Goal: Information Seeking & Learning: Find specific page/section

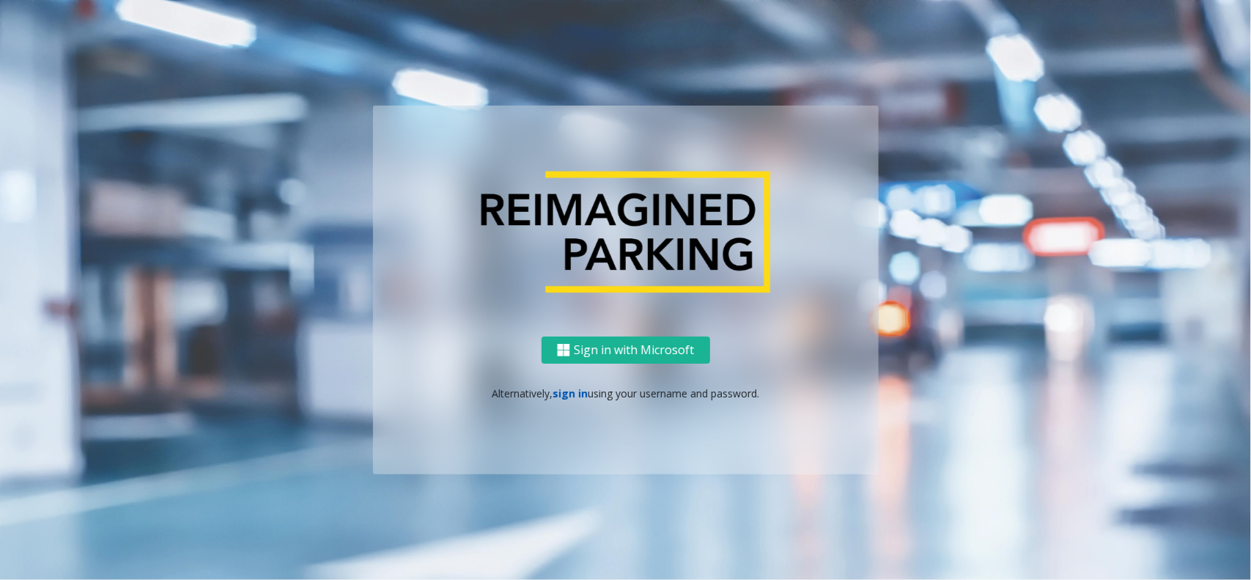
click at [566, 392] on link "sign in" at bounding box center [570, 393] width 35 height 14
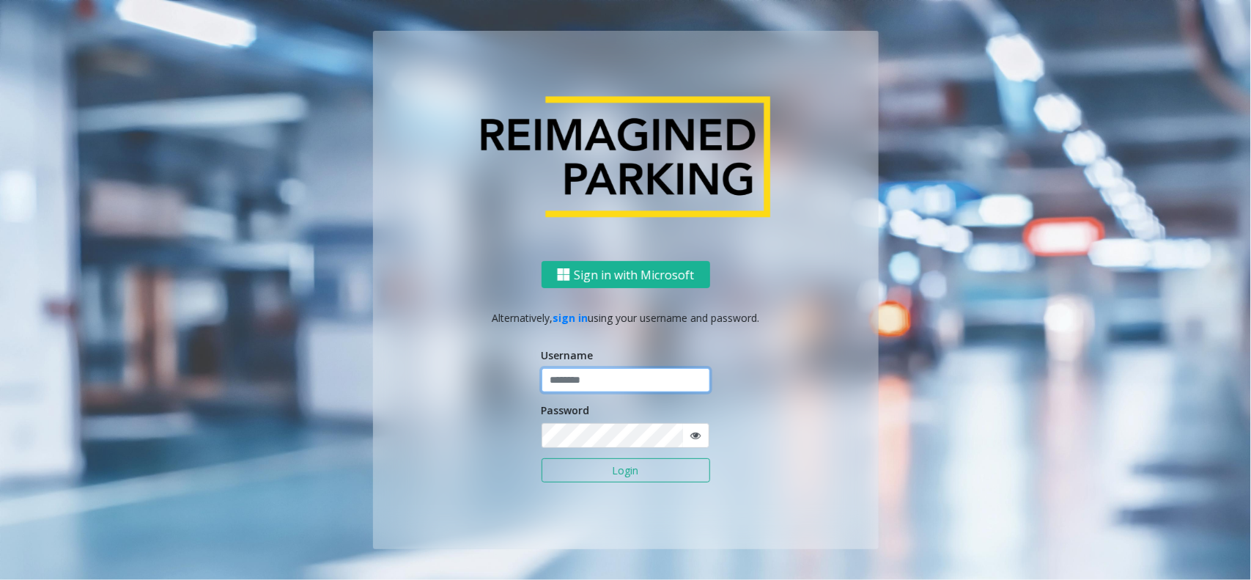
click at [614, 387] on input "text" at bounding box center [626, 380] width 169 height 25
type input "*********"
click at [542, 458] on button "Login" at bounding box center [626, 470] width 169 height 25
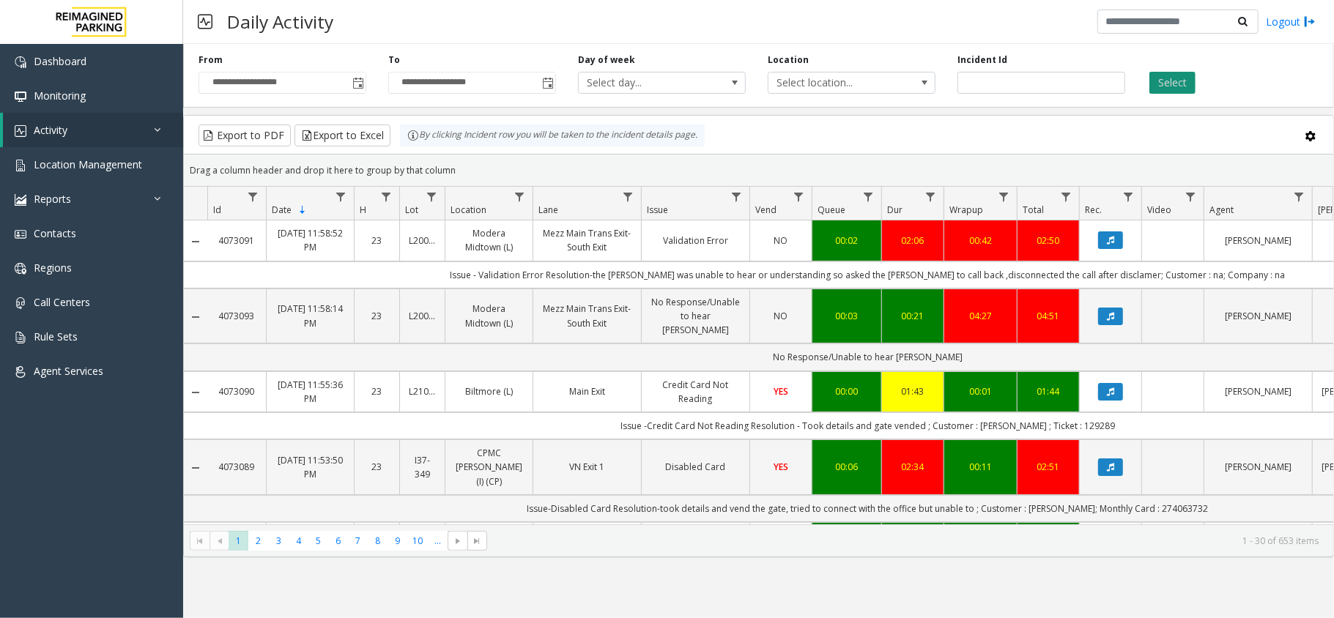
click at [1162, 80] on button "Select" at bounding box center [1173, 83] width 46 height 22
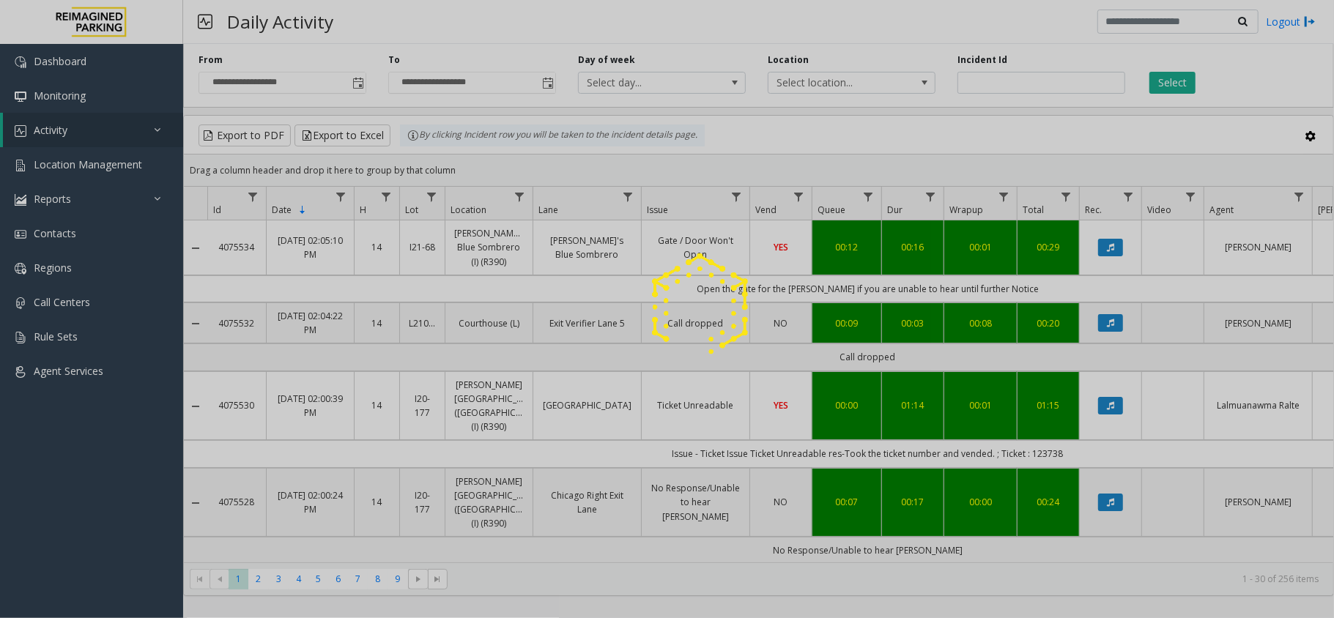
click at [904, 147] on div at bounding box center [667, 309] width 1334 height 618
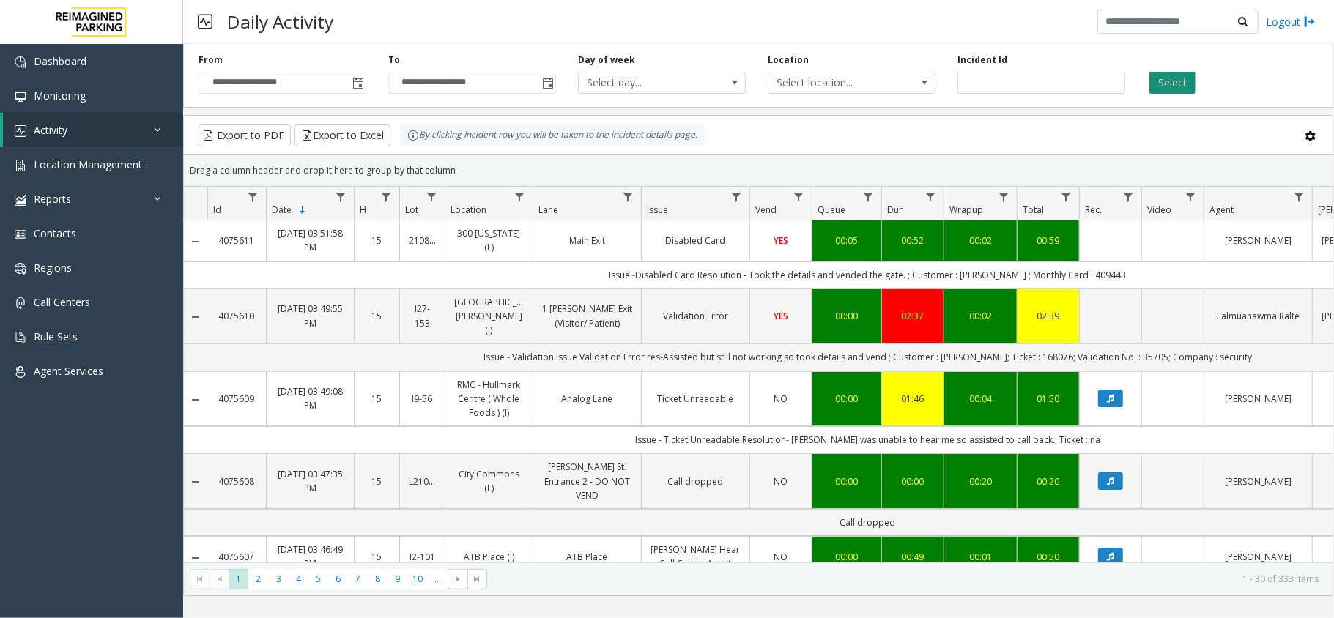
click at [1164, 82] on button "Select" at bounding box center [1173, 83] width 46 height 22
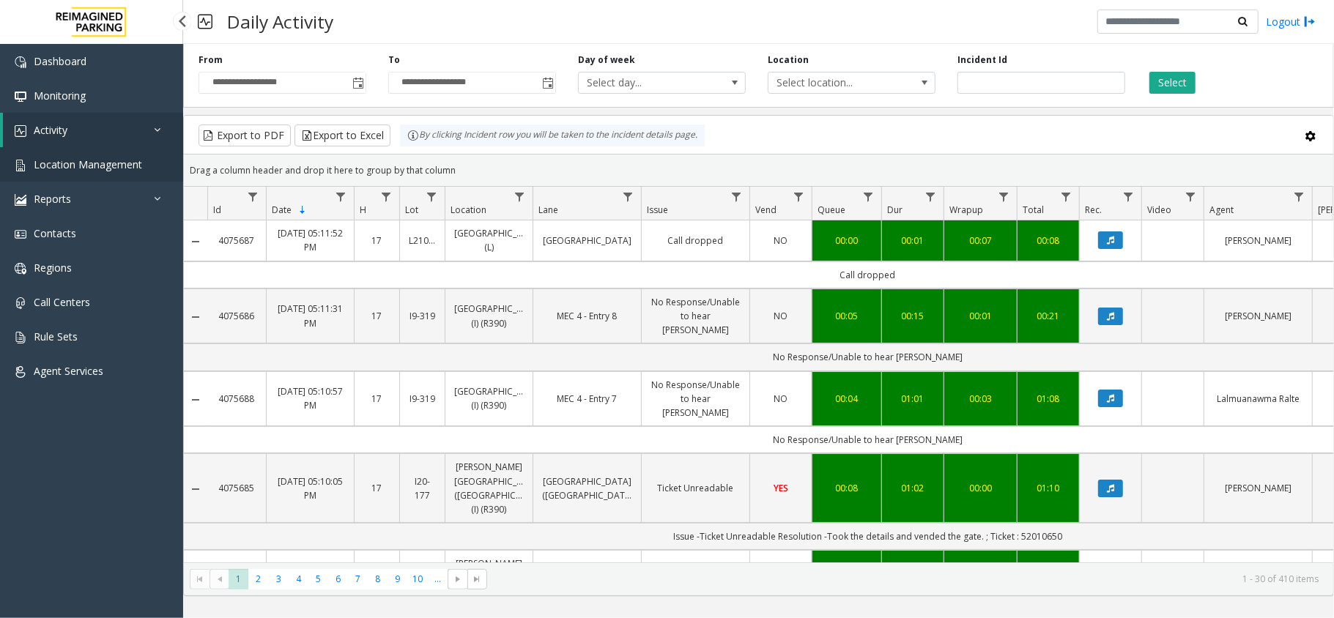
drag, startPoint x: 0, startPoint y: 0, endPoint x: 121, endPoint y: 163, distance: 202.7
click at [121, 163] on span "Location Management" at bounding box center [88, 165] width 108 height 14
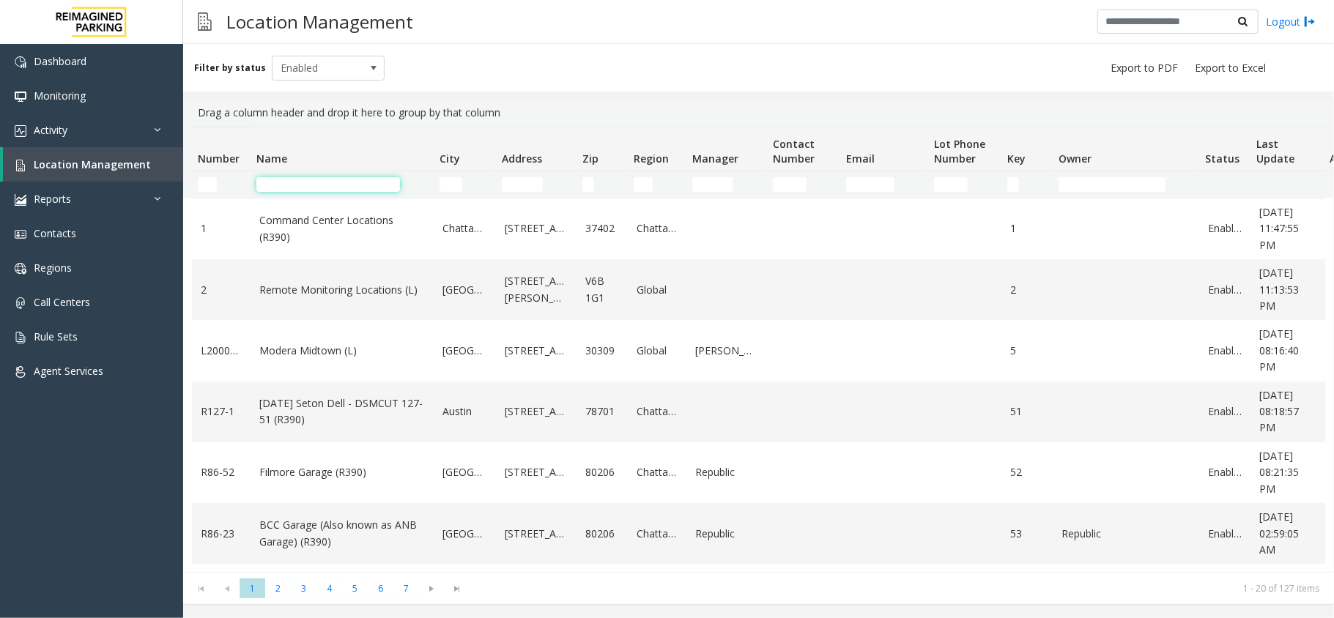
click at [388, 186] on input "Name Filter" at bounding box center [328, 184] width 144 height 15
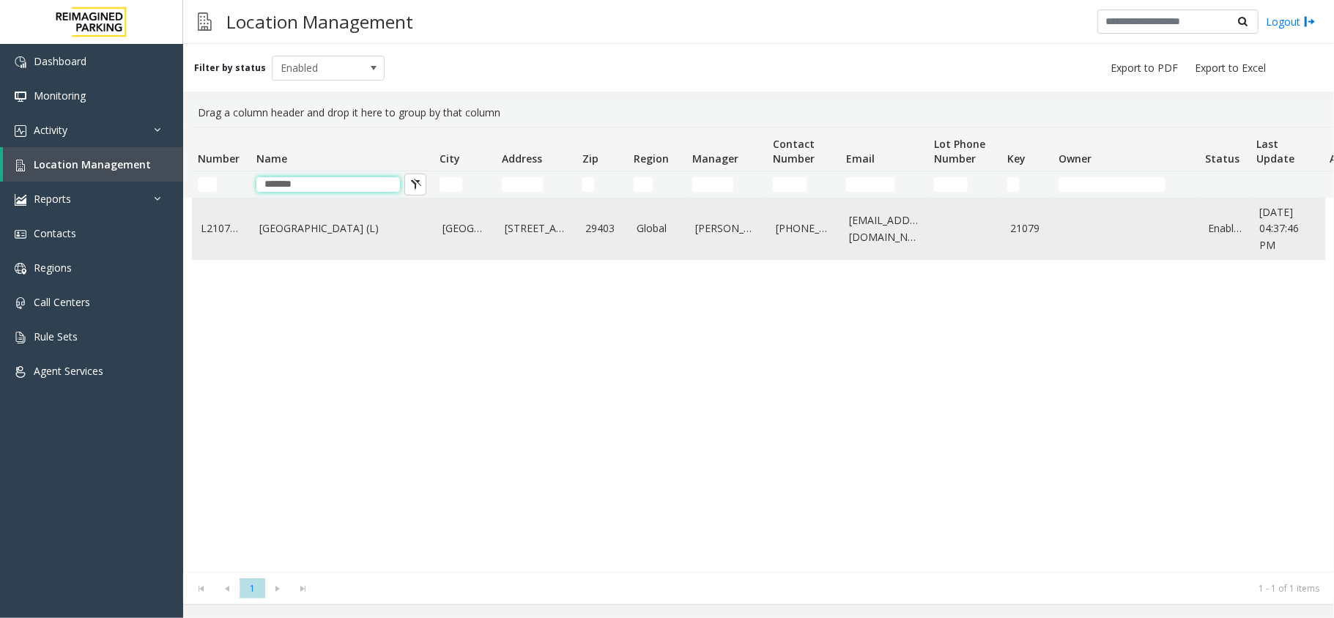
type input "*******"
click at [302, 220] on td "[GEOGRAPHIC_DATA] (L)" at bounding box center [342, 229] width 183 height 61
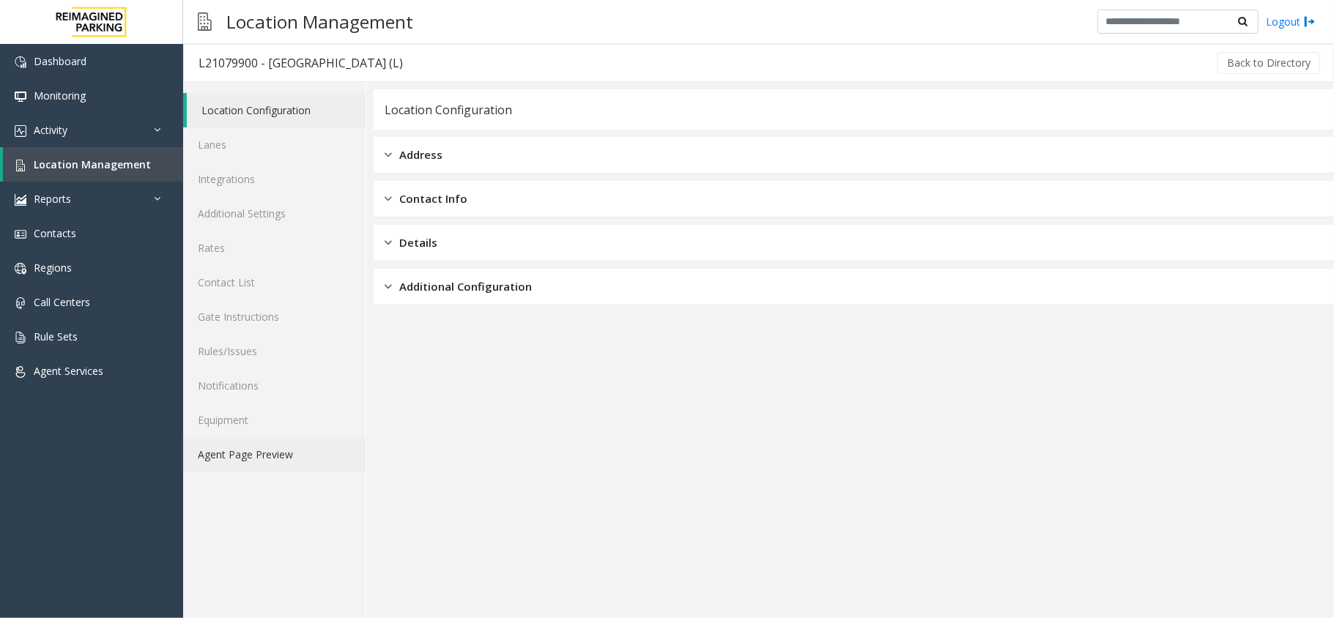
click at [251, 449] on link "Agent Page Preview" at bounding box center [274, 454] width 182 height 34
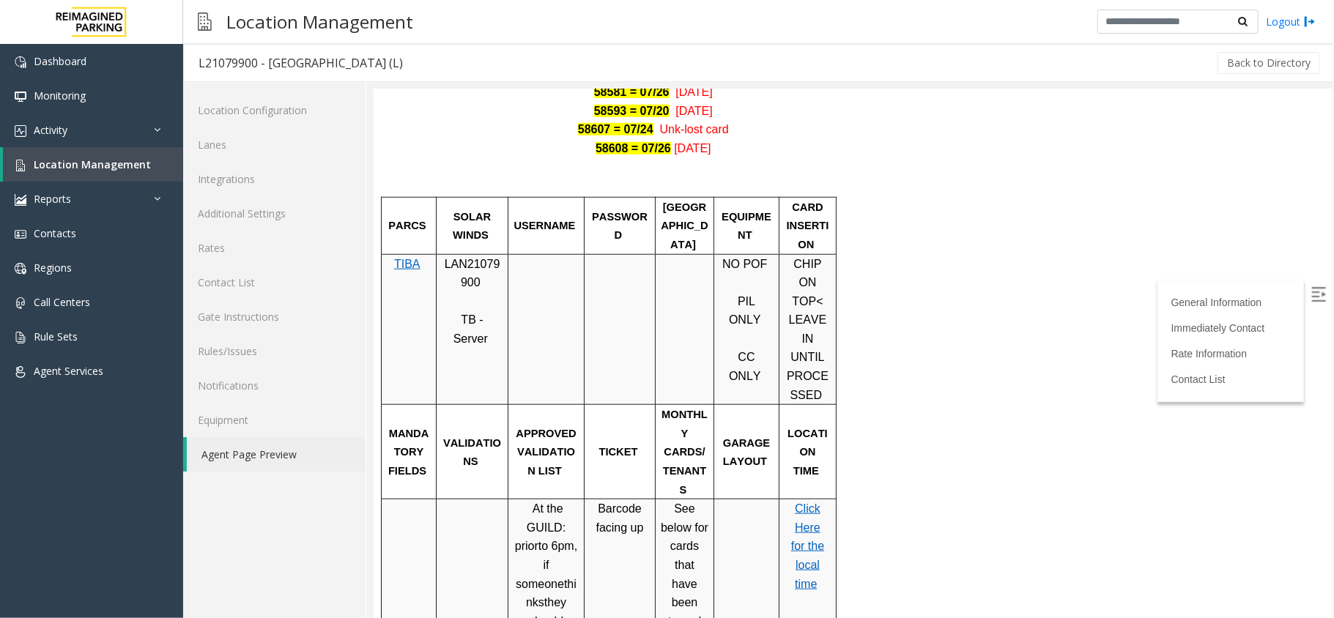
scroll to position [977, 0]
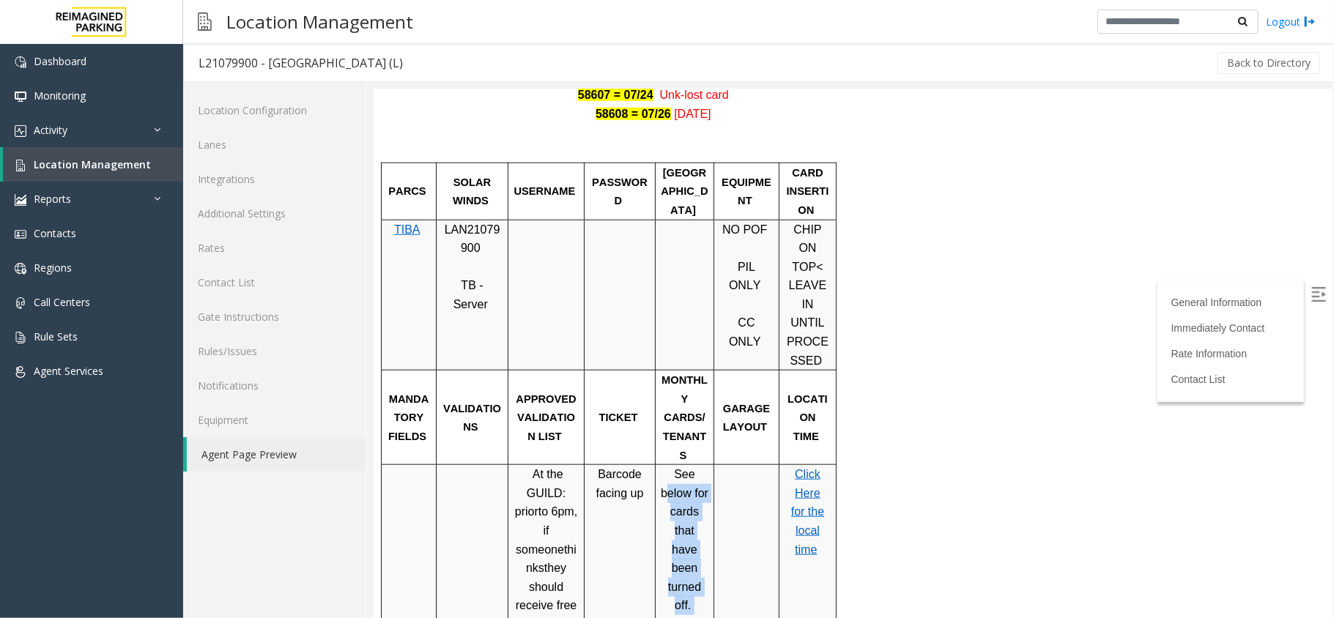
drag, startPoint x: 697, startPoint y: 448, endPoint x: 669, endPoint y: 347, distance: 104.9
click at [669, 465] on p "See below for cards that have been turned off. Referred to as "white card” or “…" at bounding box center [684, 605] width 48 height 281
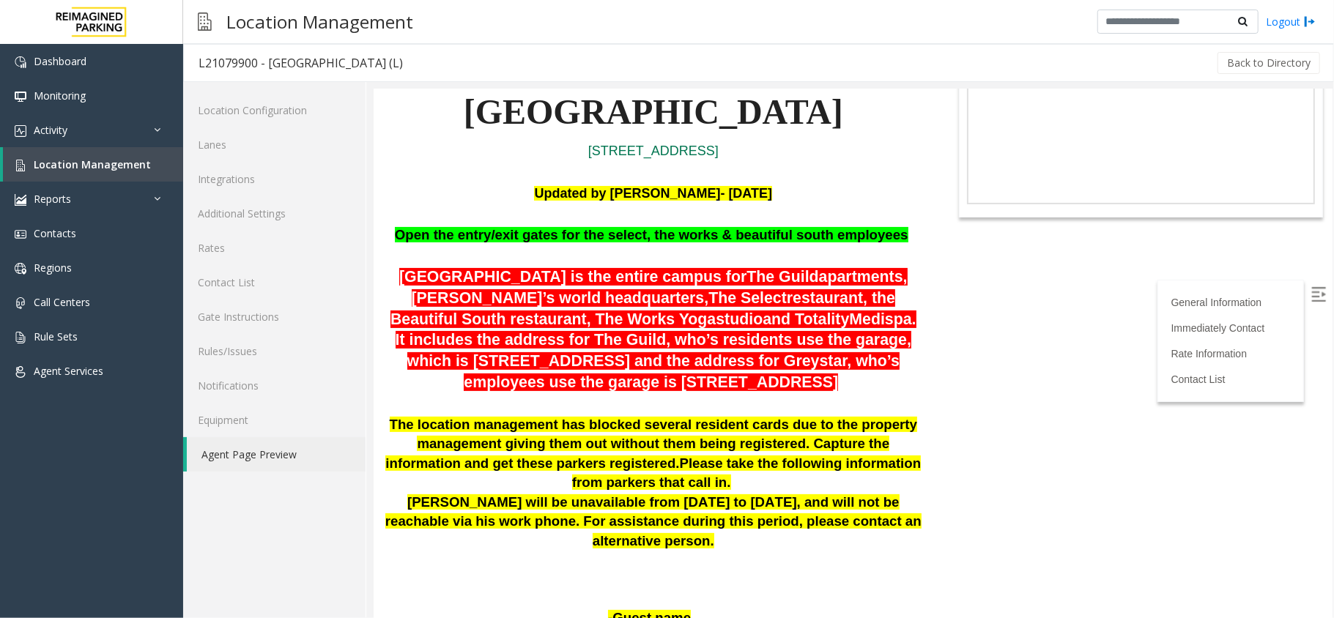
scroll to position [0, 0]
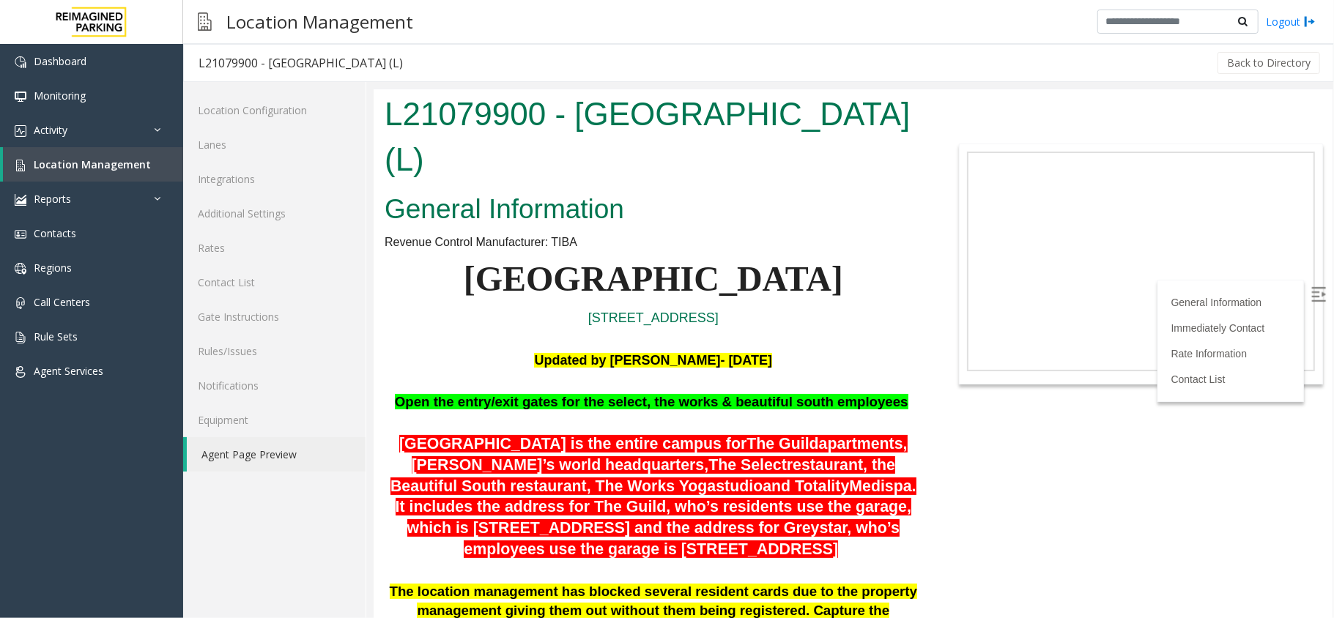
click at [835, 251] on p "Courier Square" at bounding box center [653, 279] width 538 height 56
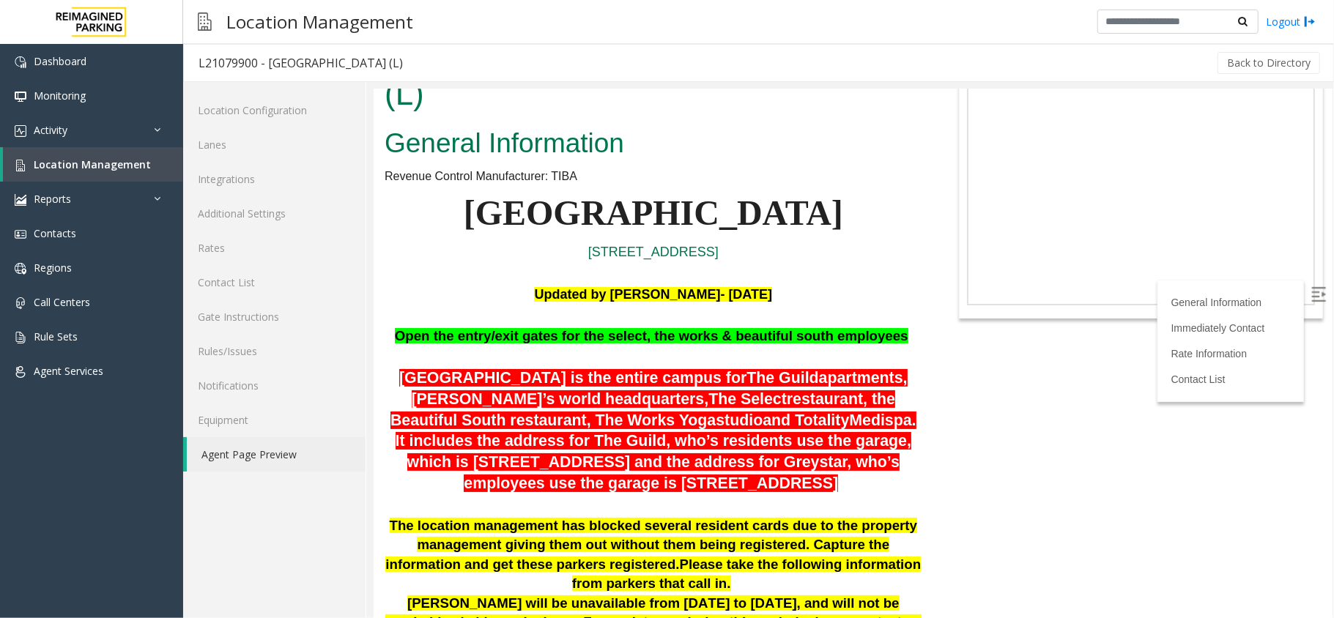
scroll to position [1366, 0]
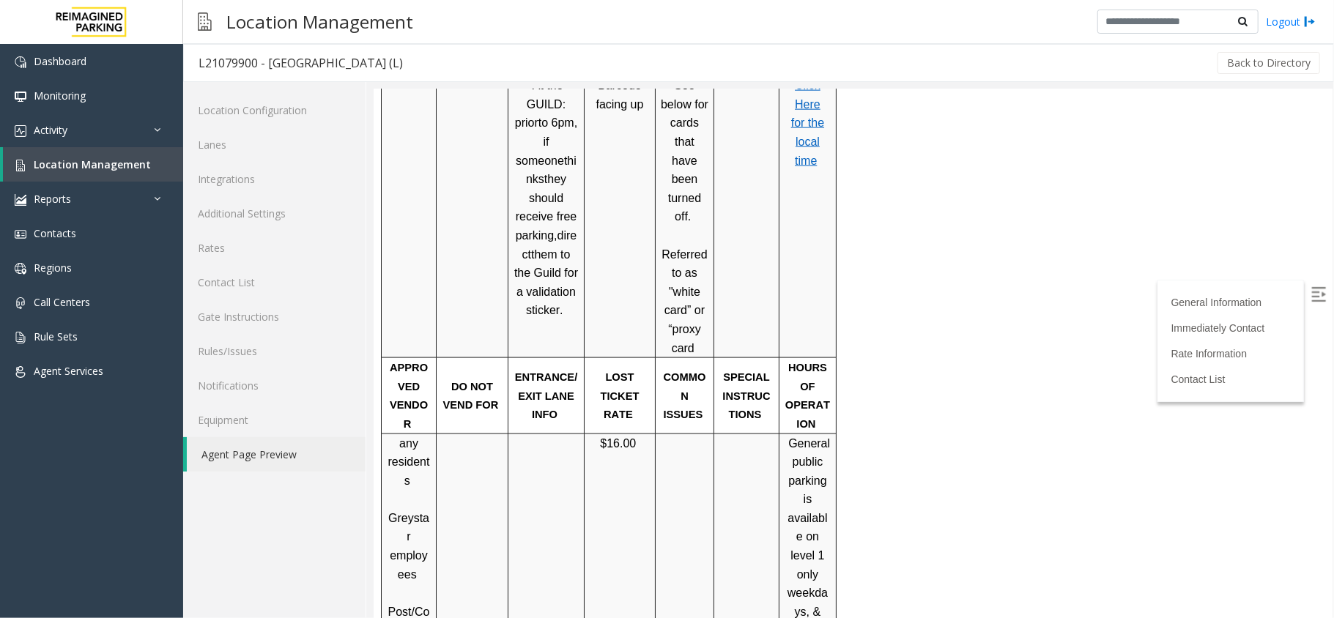
click at [595, 433] on td "$16.00" at bounding box center [619, 583] width 71 height 301
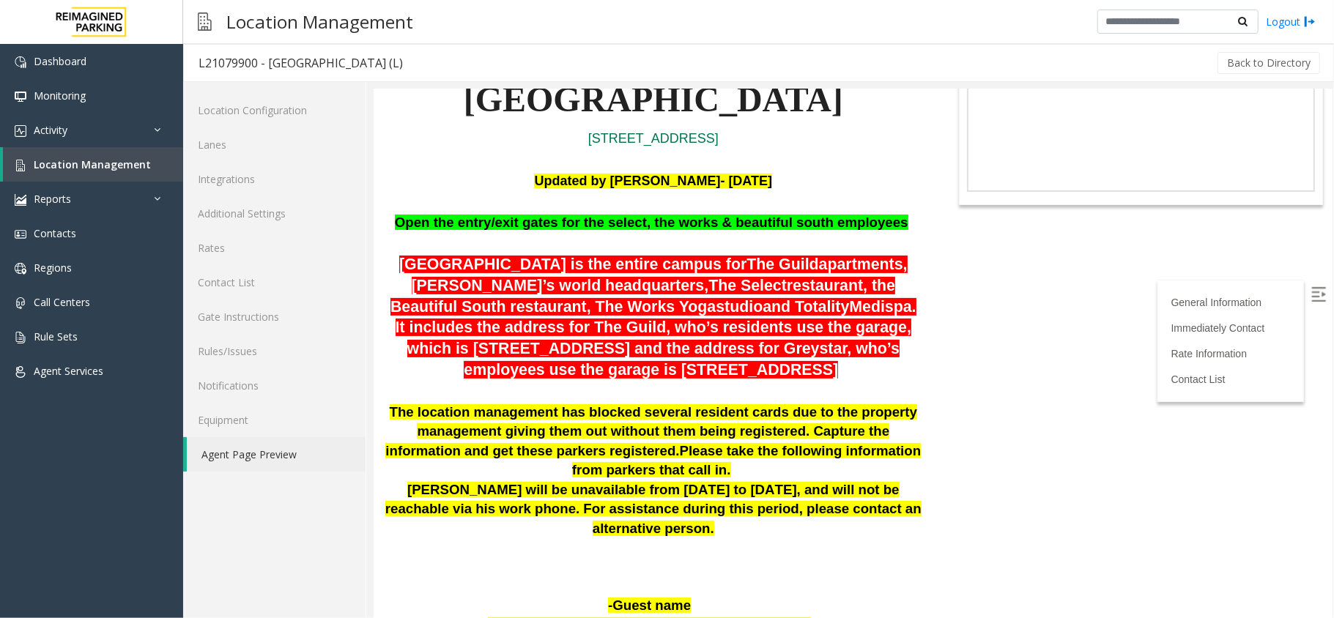
scroll to position [0, 0]
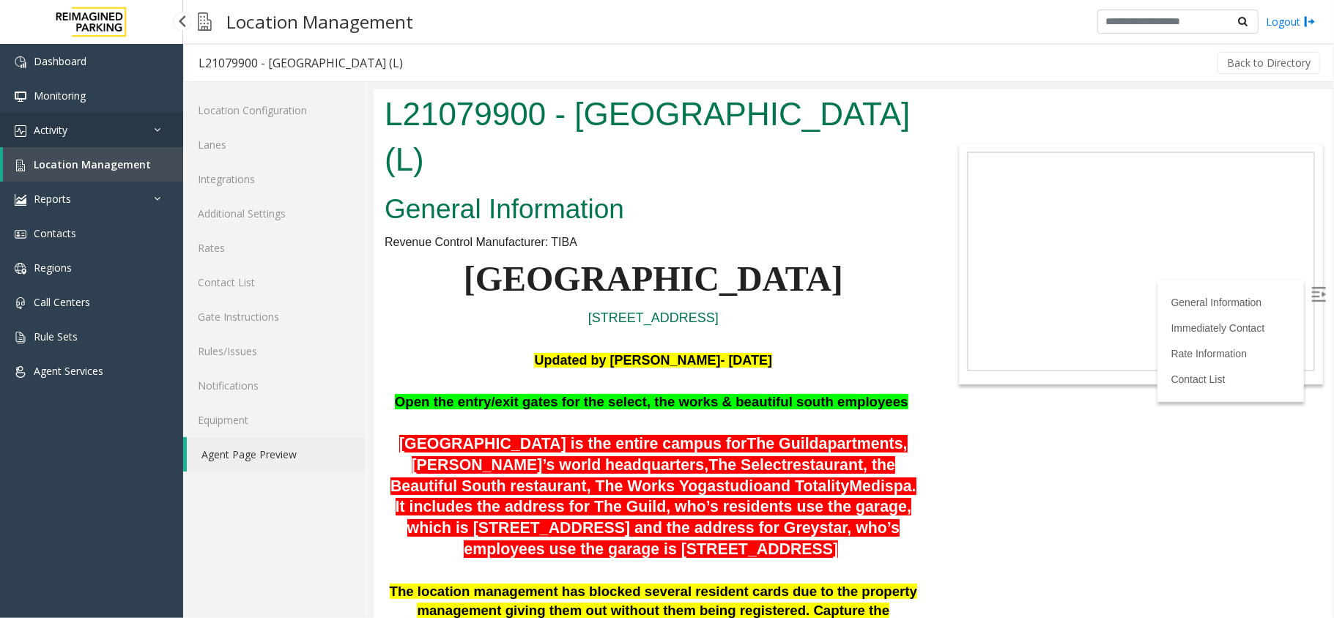
click at [150, 124] on link "Activity" at bounding box center [91, 130] width 183 height 34
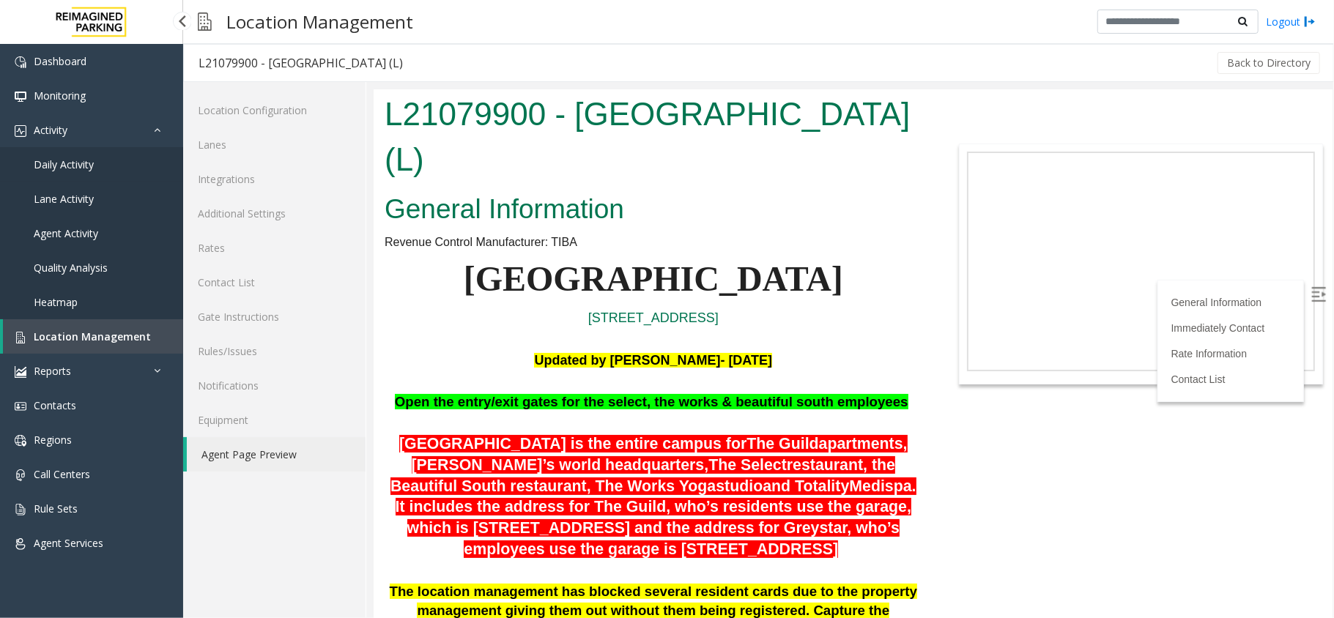
click at [89, 165] on span "Daily Activity" at bounding box center [64, 165] width 60 height 14
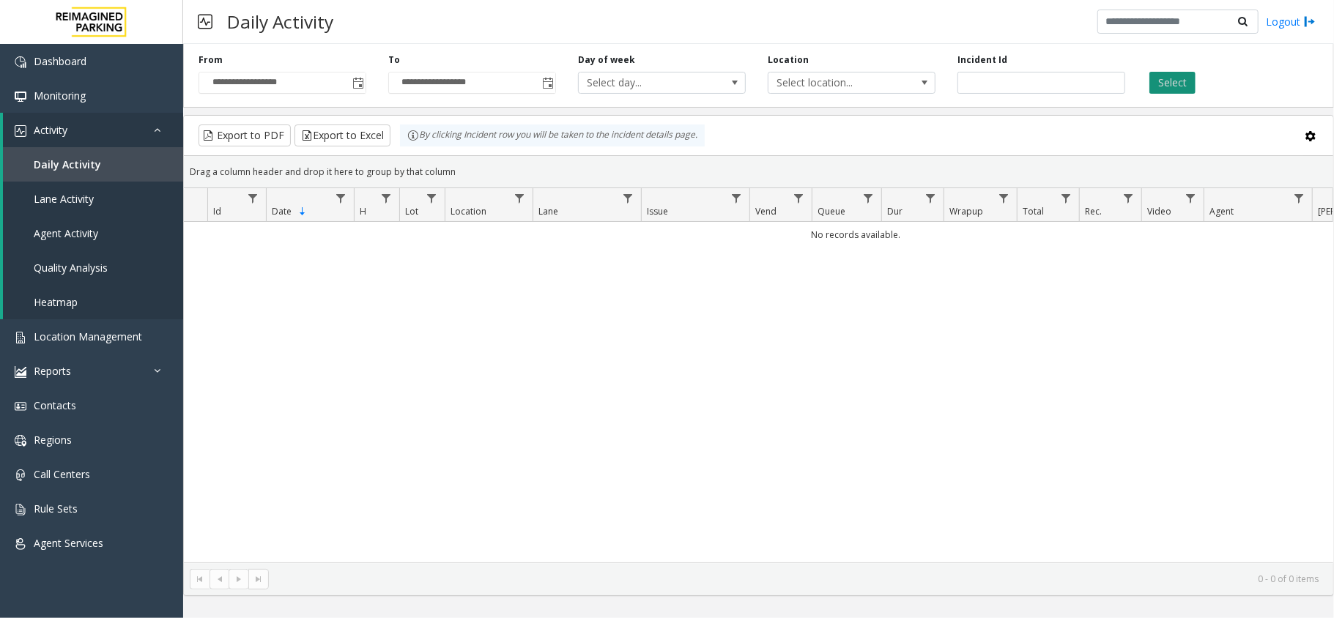
click at [1170, 85] on button "Select" at bounding box center [1173, 83] width 46 height 22
click at [356, 91] on span "Toggle popup" at bounding box center [358, 82] width 16 height 23
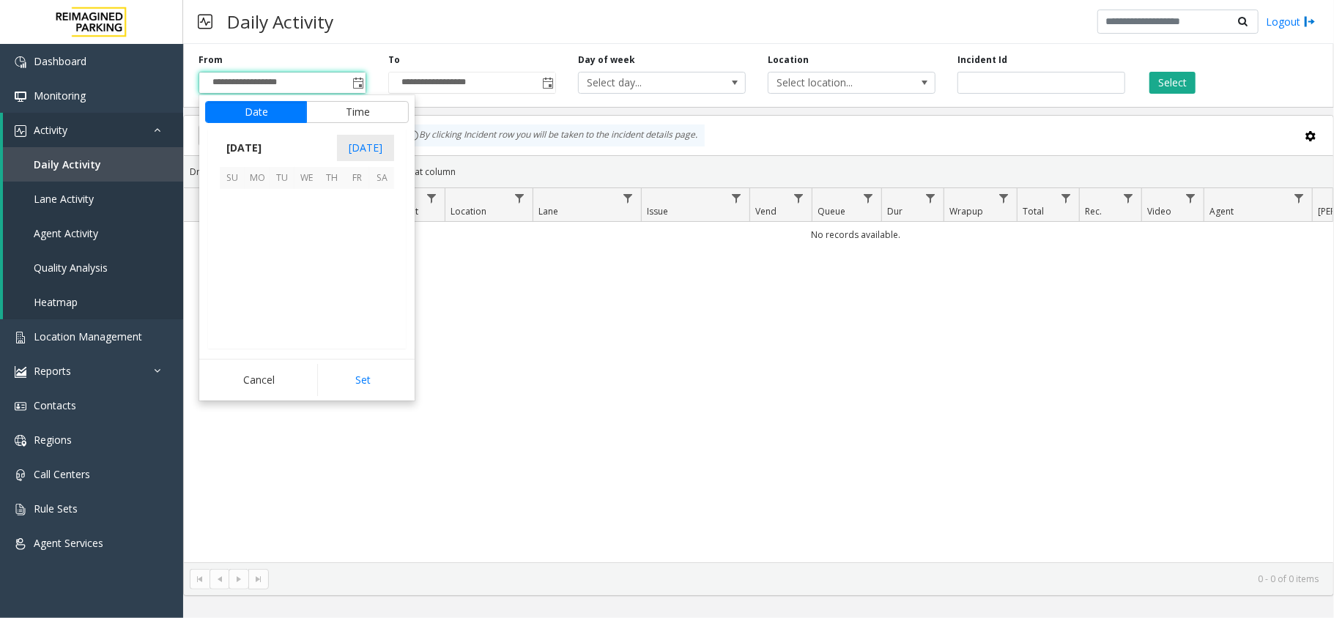
scroll to position [263000, 0]
click at [336, 221] on span "11" at bounding box center [331, 226] width 25 height 25
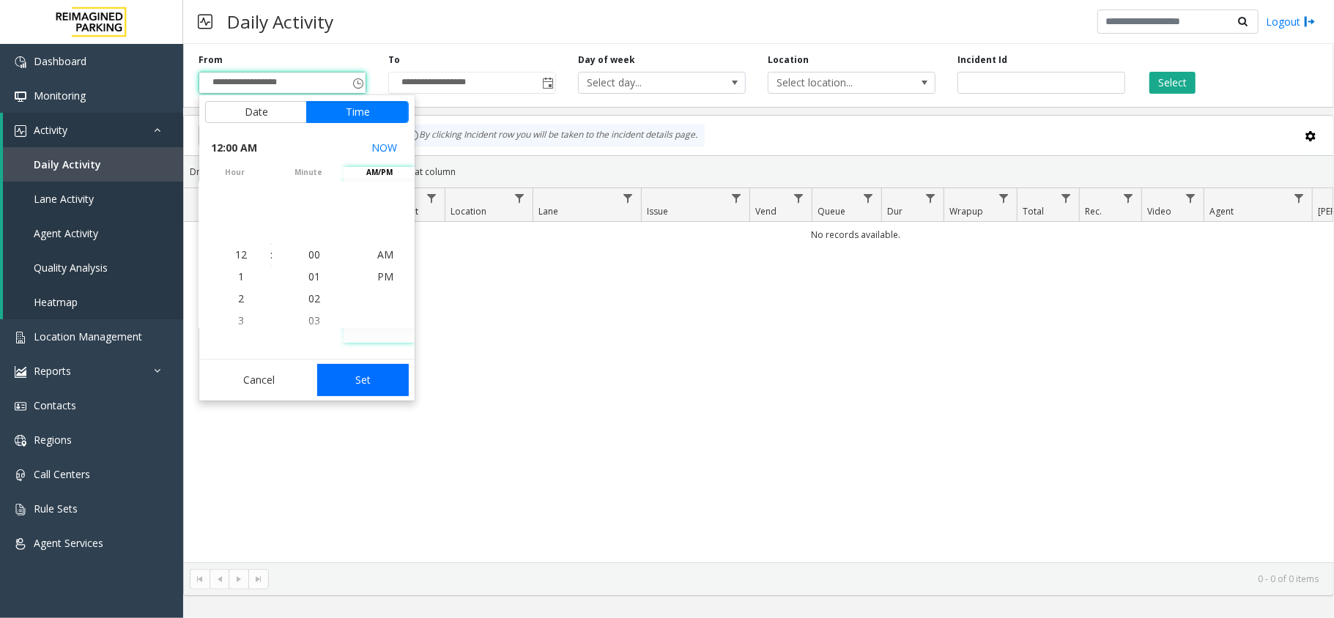
click at [364, 377] on button "Set" at bounding box center [363, 380] width 92 height 32
type input "**********"
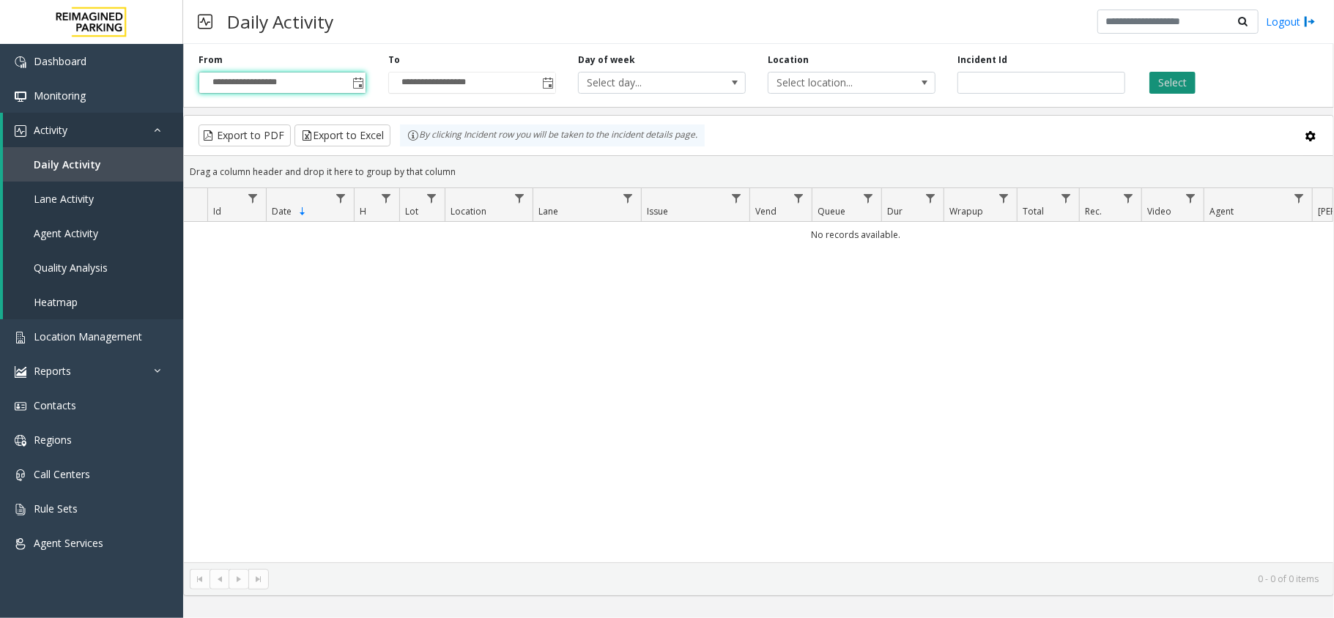
click at [1170, 83] on button "Select" at bounding box center [1173, 83] width 46 height 22
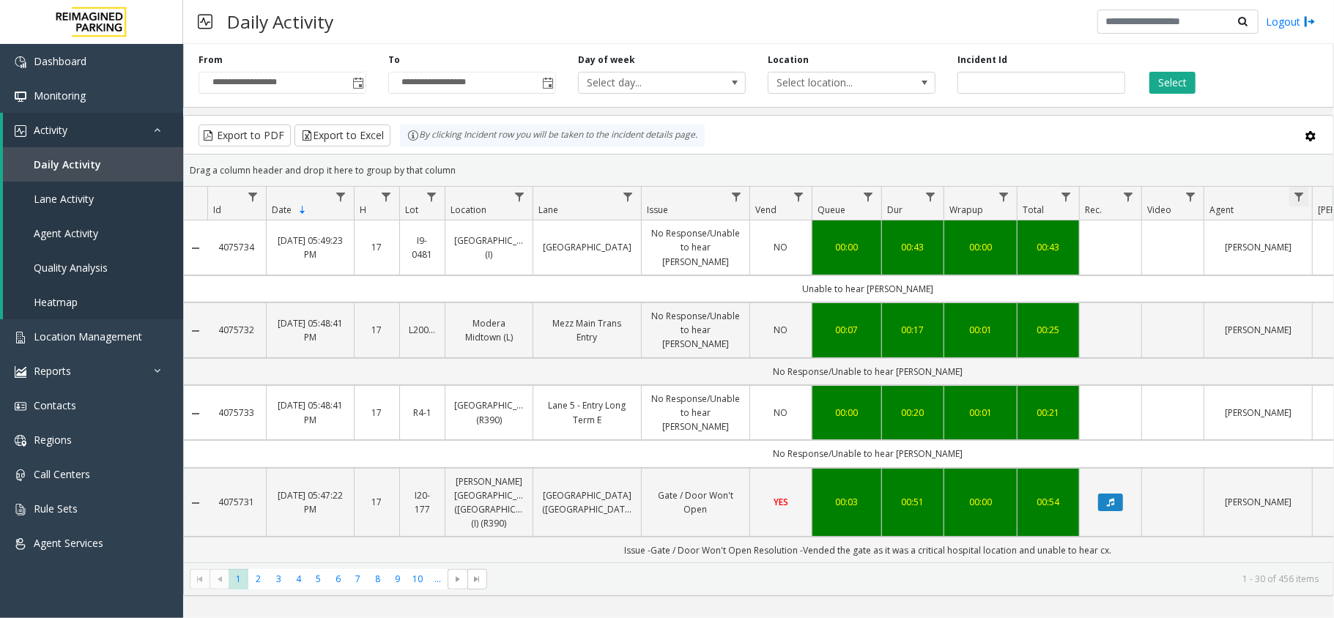
click at [1293, 195] on span "Data table" at bounding box center [1299, 197] width 12 height 12
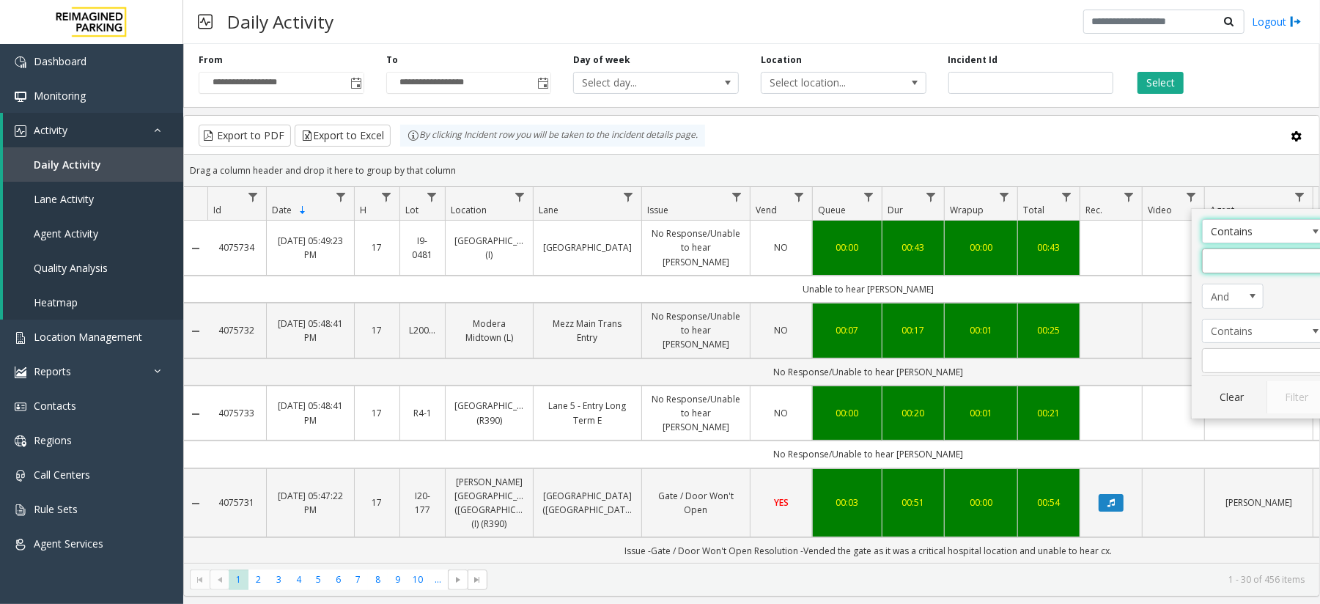
click at [1231, 255] on input "Agent Filter" at bounding box center [1264, 260] width 125 height 25
type input "*******"
click button "Filter" at bounding box center [1296, 397] width 60 height 32
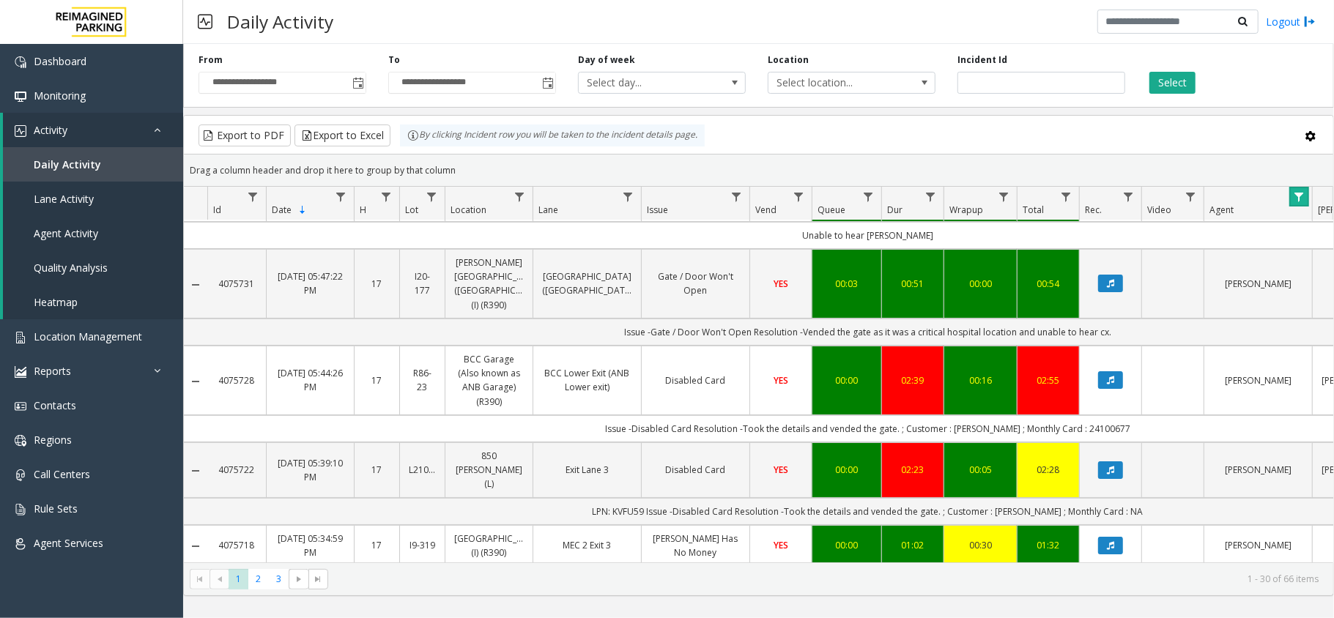
scroll to position [97, 0]
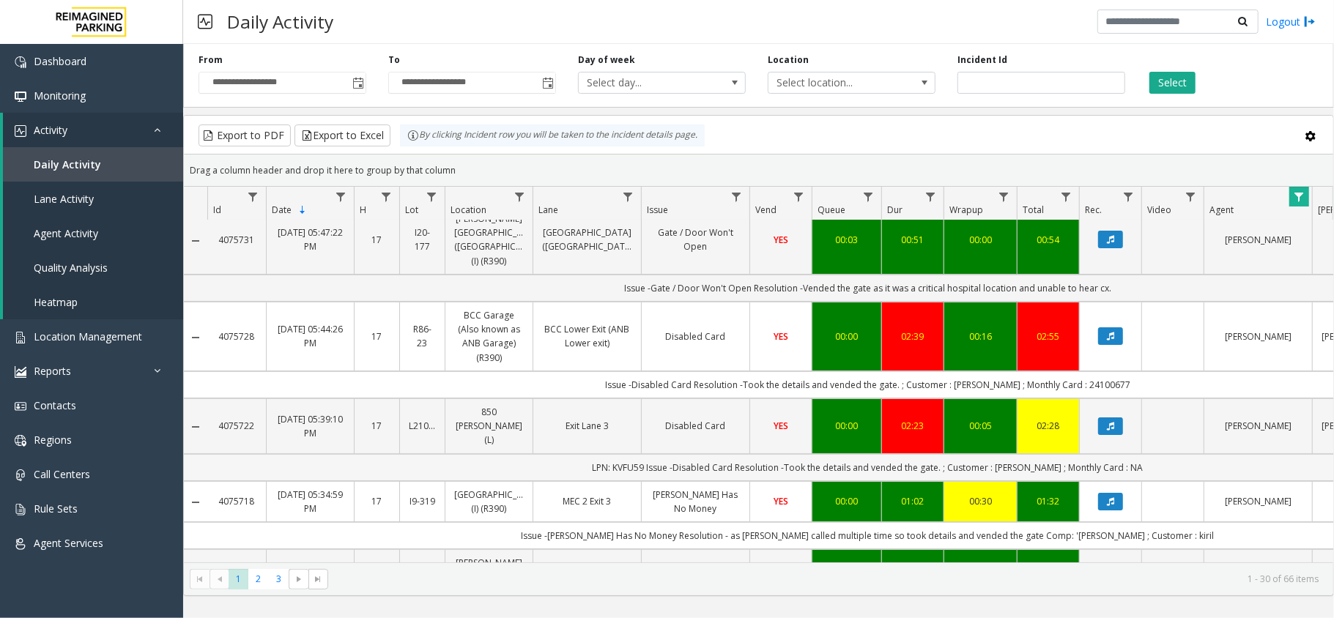
drag, startPoint x: 631, startPoint y: 444, endPoint x: 660, endPoint y: 446, distance: 28.7
copy td "LPN: KVFU59"
drag, startPoint x: 660, startPoint y: 446, endPoint x: 619, endPoint y: 468, distance: 45.6
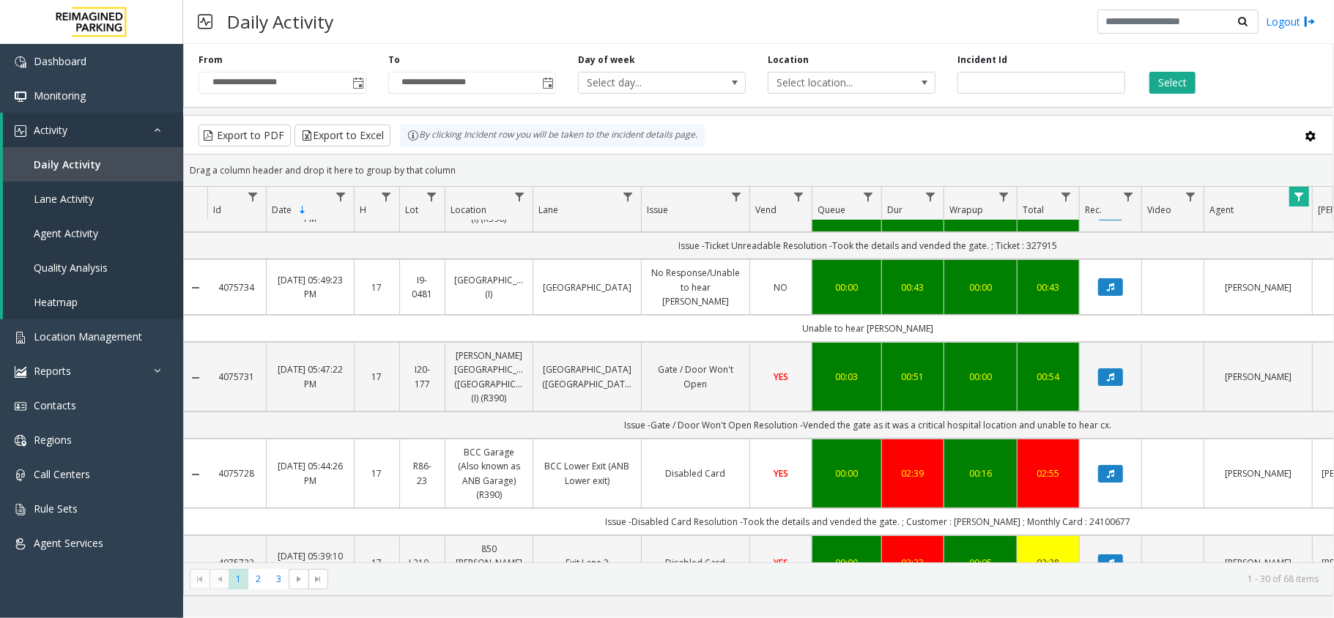
click at [813, 141] on div "Export to PDF Export to Excel By clicking Incident row you will be taken to the…" at bounding box center [758, 136] width 1125 height 22
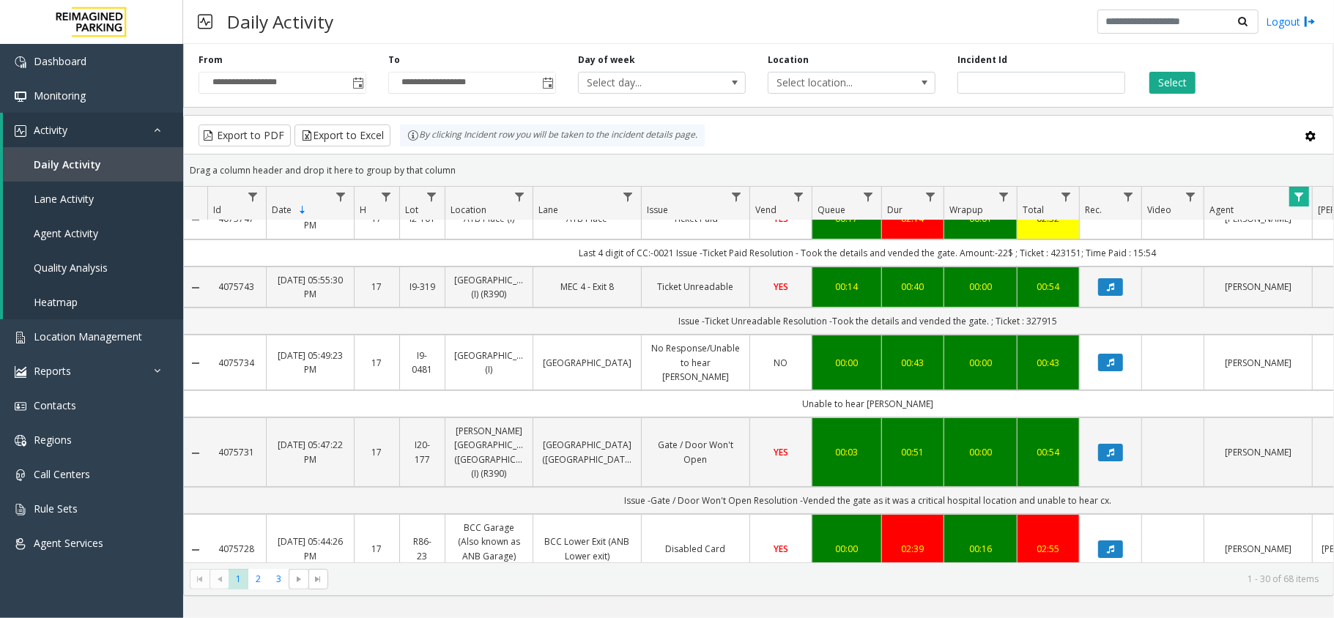
scroll to position [0, 0]
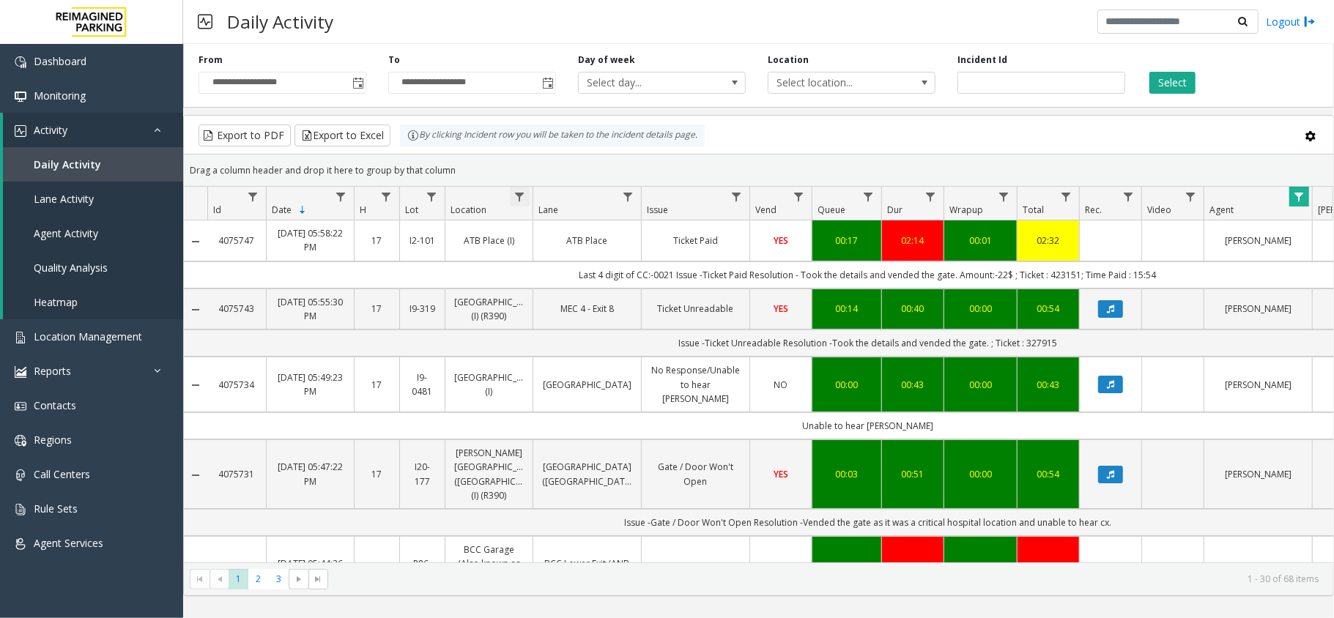
click at [520, 195] on span "Data table" at bounding box center [520, 197] width 12 height 12
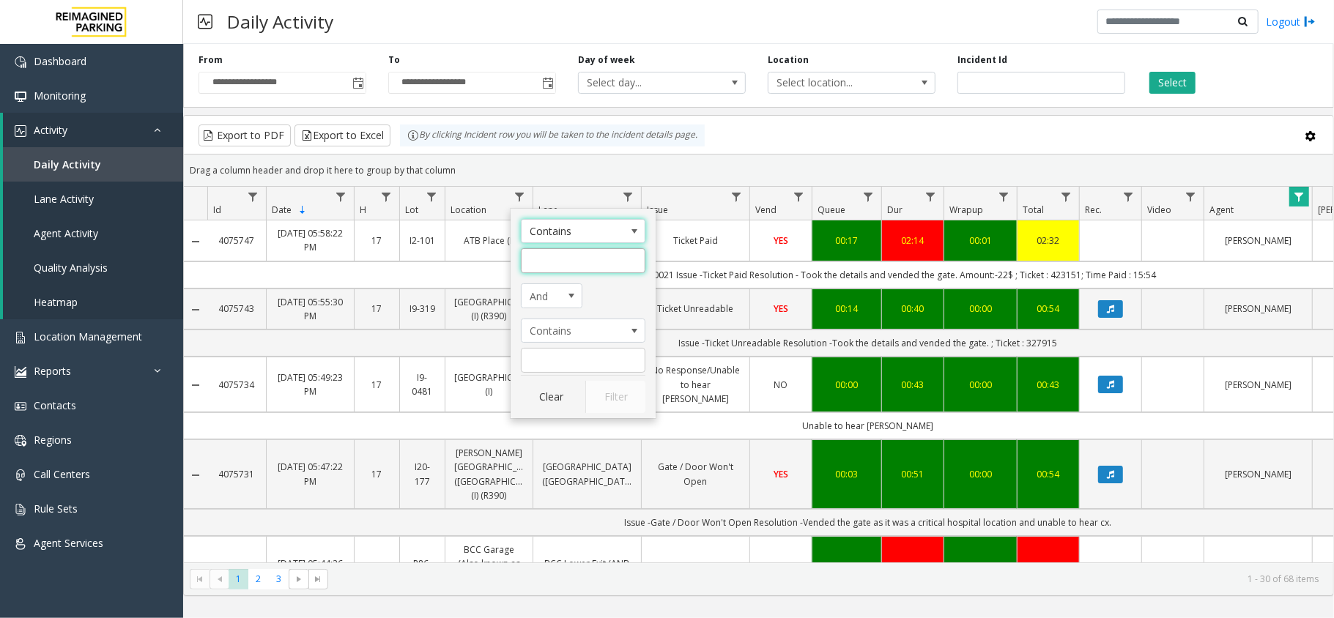
click at [566, 254] on input "Location Filter" at bounding box center [583, 260] width 125 height 25
type input "***"
click button "Filter" at bounding box center [615, 397] width 60 height 32
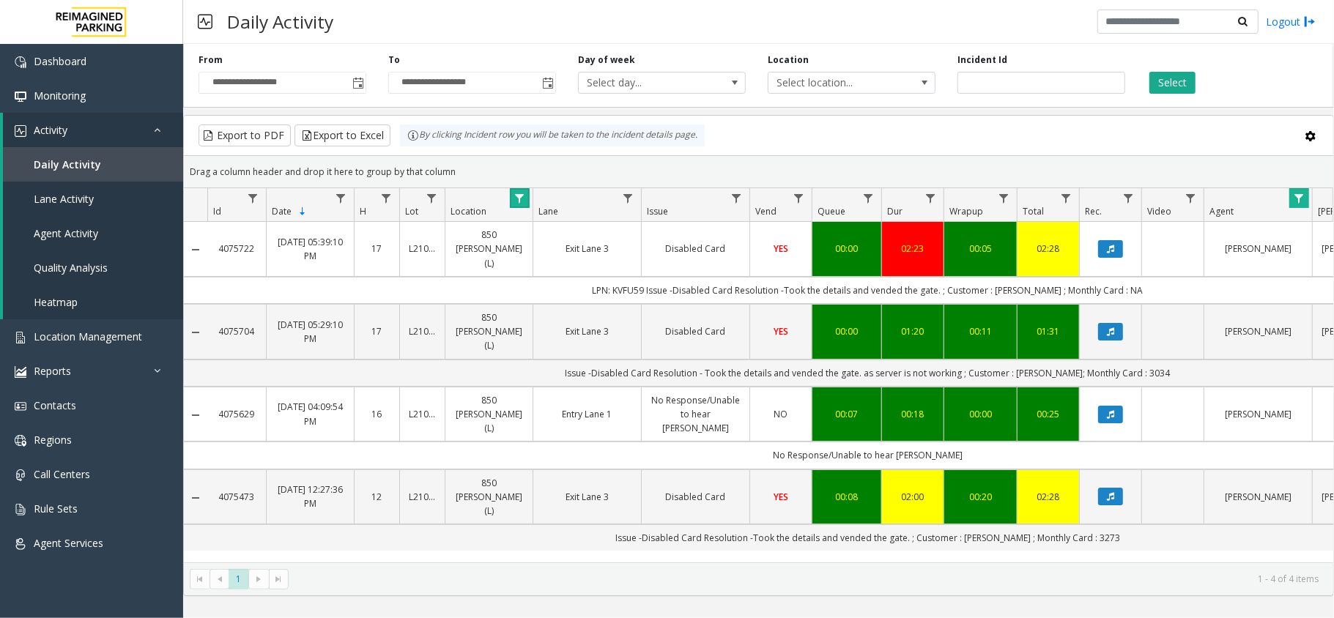
click at [517, 202] on span "Data table" at bounding box center [520, 199] width 12 height 12
click at [581, 165] on div "Drag a column header and drop it here to group by that column" at bounding box center [759, 172] width 1150 height 26
click at [1024, 282] on td "LPN: KVFU59 Issue -Disabled Card Resolution -Took the details and vended the ga…" at bounding box center [867, 290] width 1321 height 27
copy td "Stephanie"
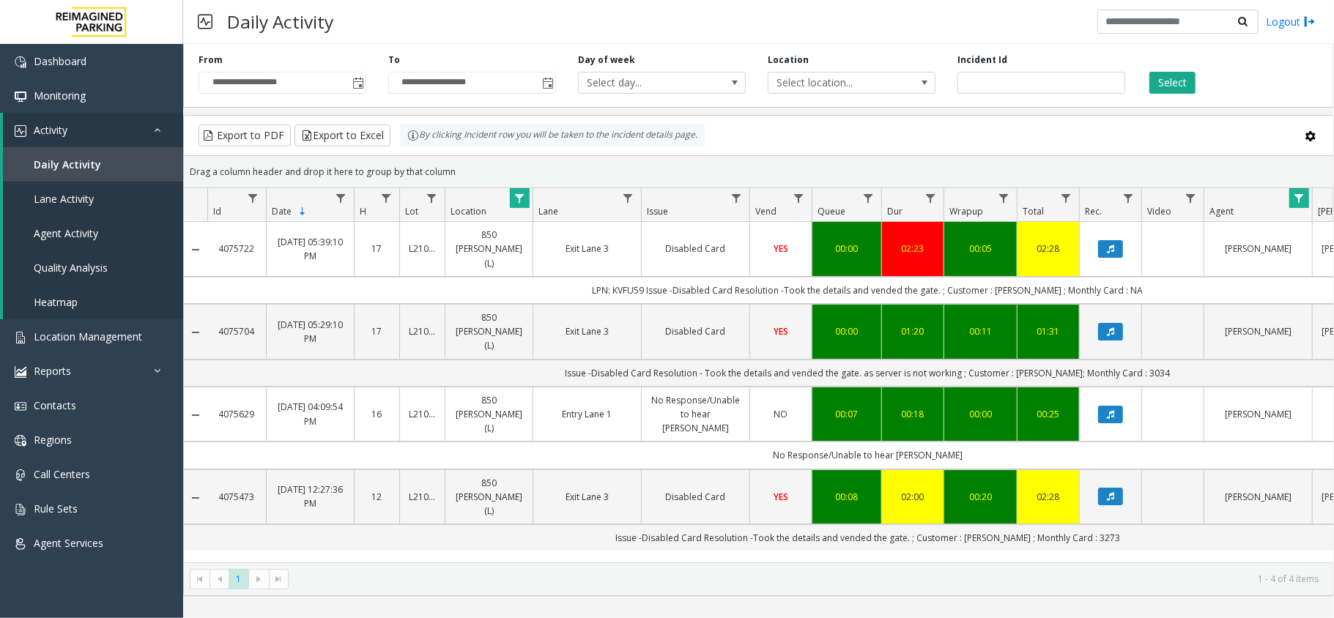
click at [643, 278] on td "LPN: KVFU59 Issue -Disabled Card Resolution -Took the details and vended the ga…" at bounding box center [867, 290] width 1321 height 27
copy td "KVFU59"
click at [1139, 360] on td "Issue -Disabled Card Resolution - Took the details and vended the gate. as serv…" at bounding box center [867, 373] width 1321 height 27
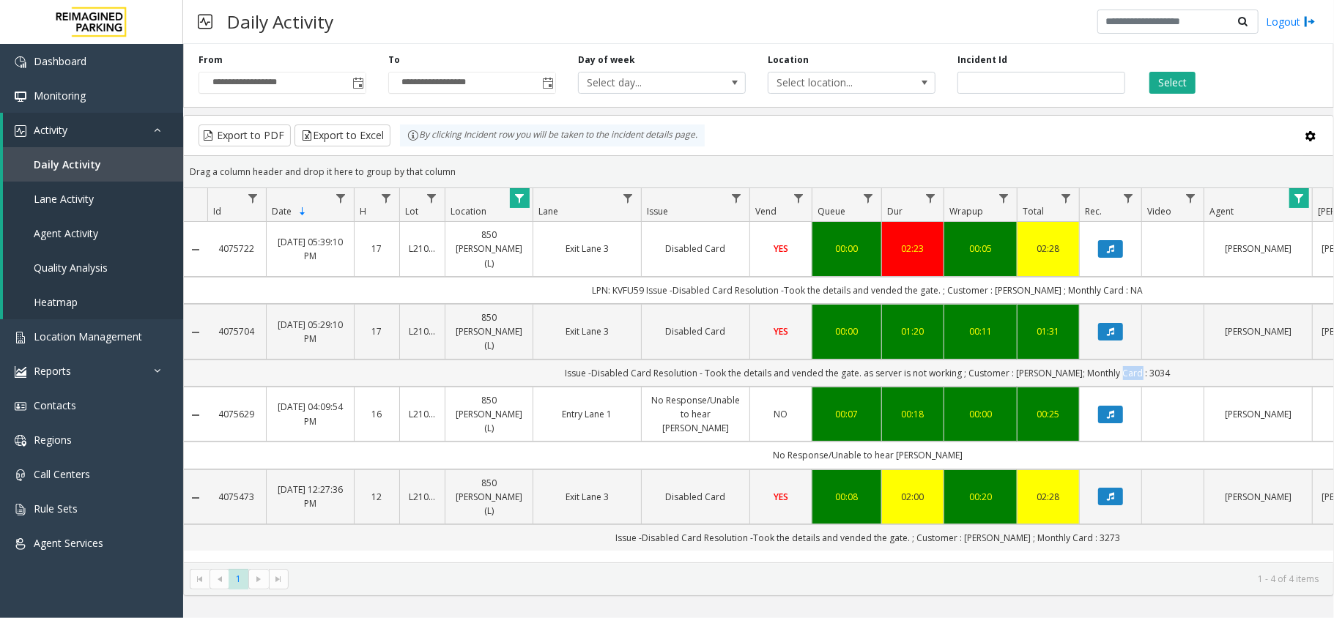
copy td "3034"
click at [1046, 360] on td "Issue -Disabled Card Resolution - Took the details and vended the gate. as serv…" at bounding box center [867, 373] width 1321 height 27
copy td "David"
drag, startPoint x: 961, startPoint y: 488, endPoint x: 1029, endPoint y: 490, distance: 67.4
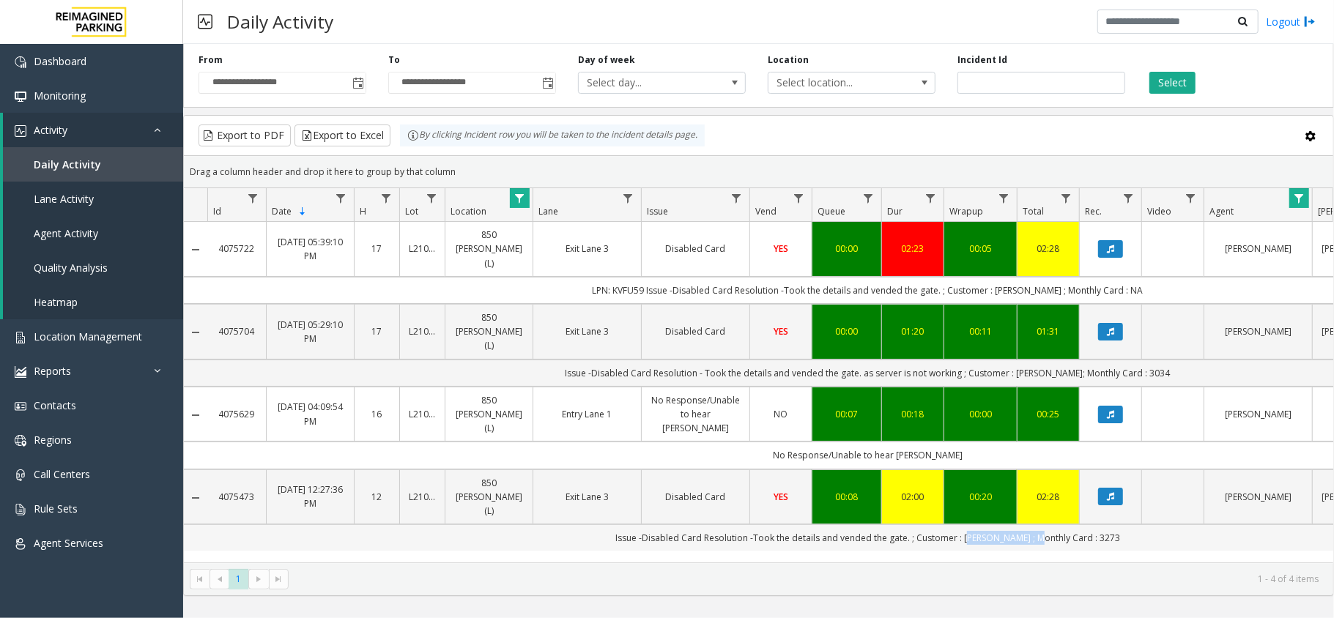
click at [1029, 525] on td "Issue -Disabled Card Resolution -Took the details and vended the gate. ; Custom…" at bounding box center [867, 538] width 1321 height 26
copy td "kassandra rivero"
click at [1106, 525] on td "Issue -Disabled Card Resolution -Took the details and vended the gate. ; Custom…" at bounding box center [867, 538] width 1321 height 26
copy td "3273"
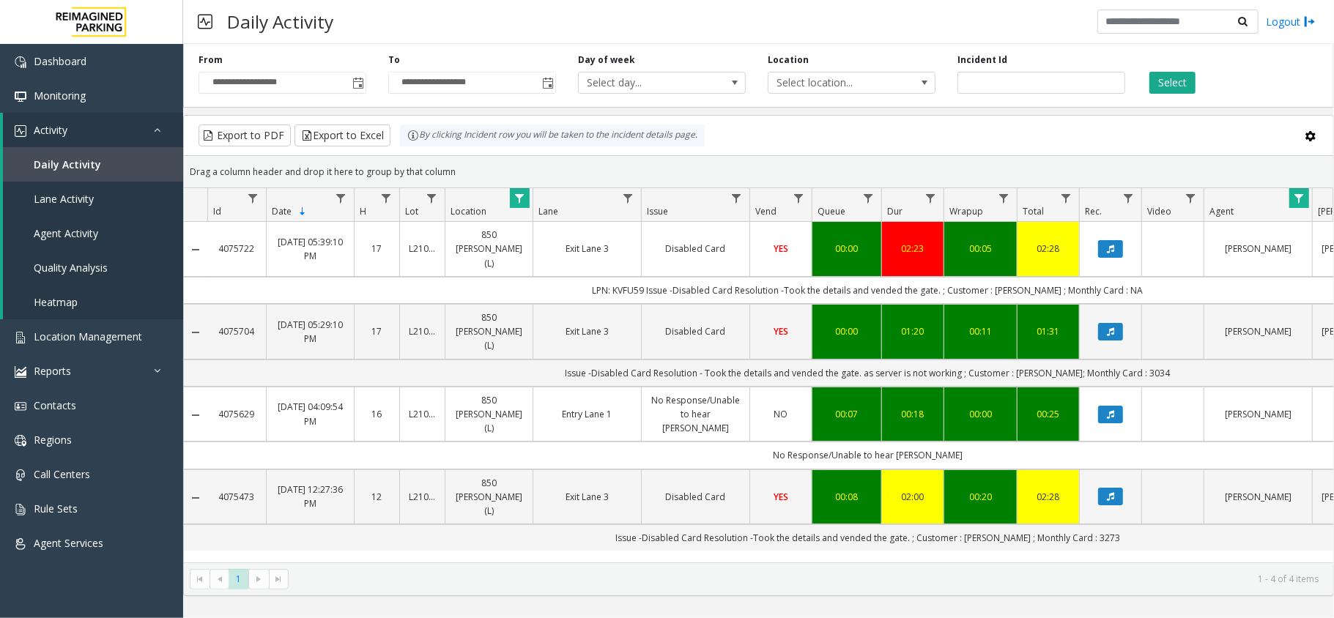
click at [519, 203] on span "Data table" at bounding box center [520, 199] width 12 height 12
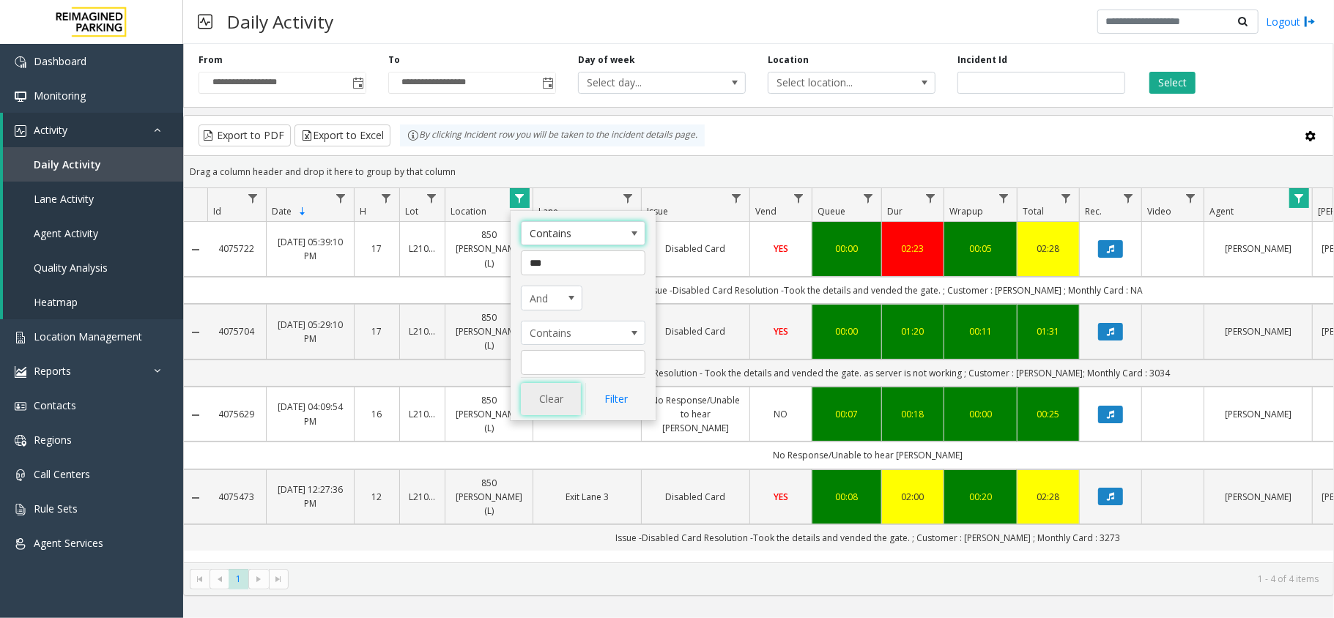
click at [539, 397] on button "Clear" at bounding box center [551, 399] width 60 height 32
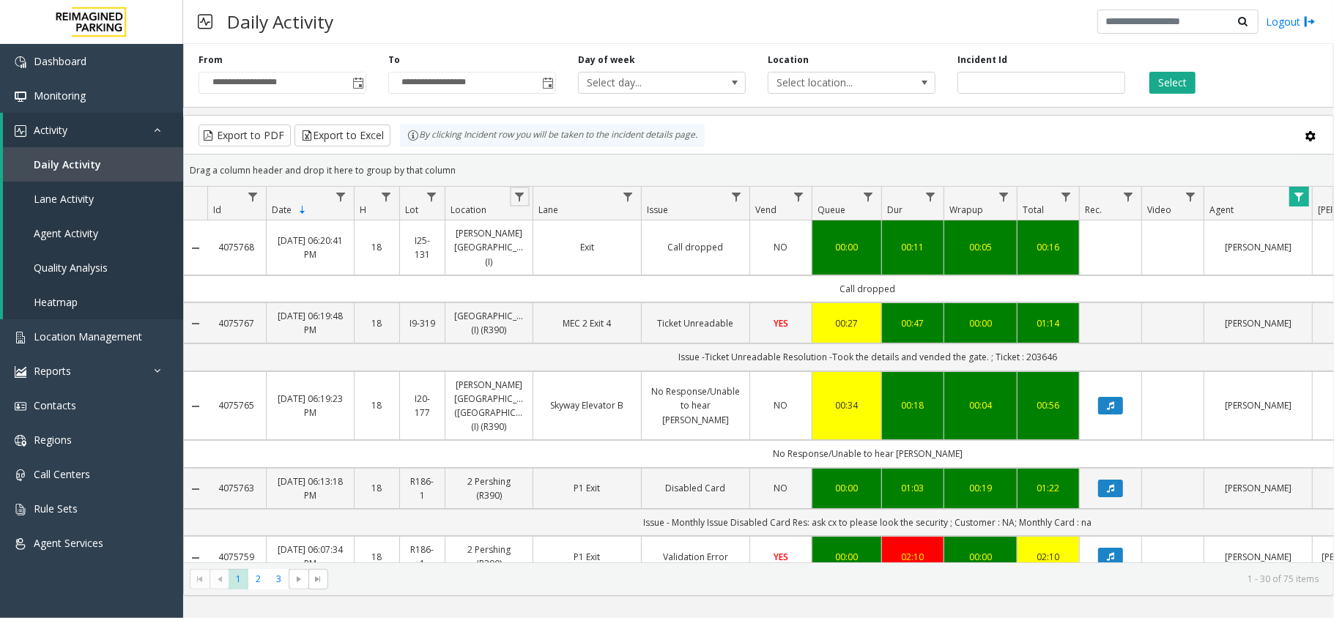
click at [1299, 198] on span "Data table" at bounding box center [1299, 197] width 12 height 12
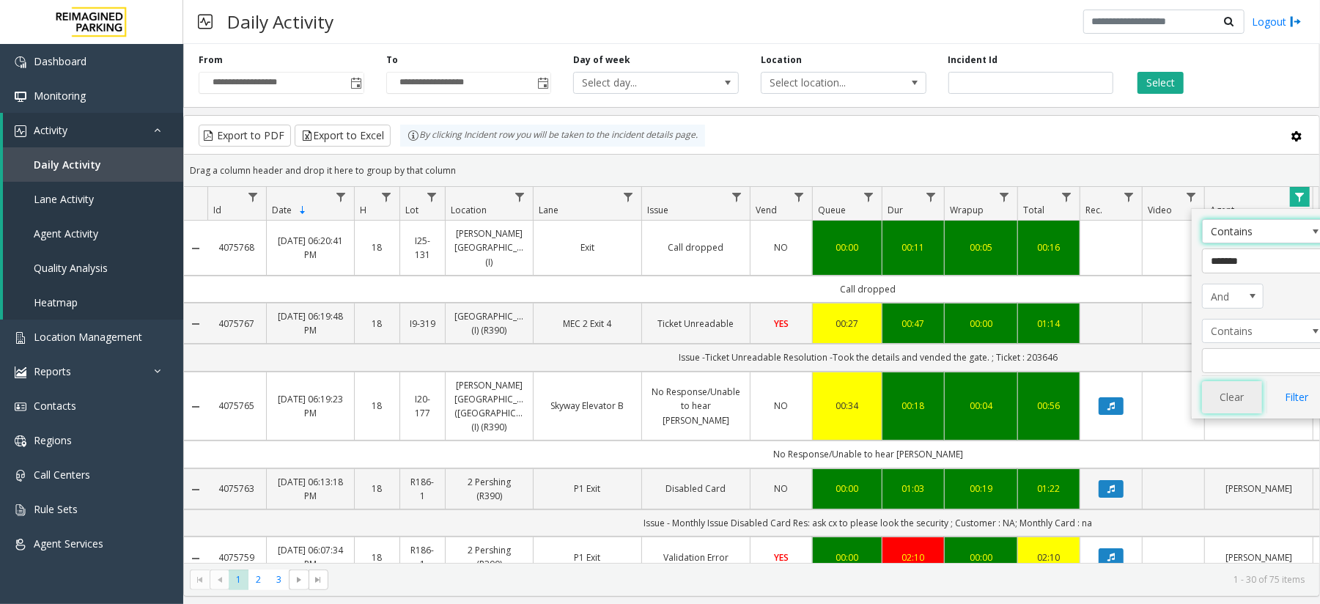
click at [1252, 406] on button "Clear" at bounding box center [1232, 397] width 60 height 32
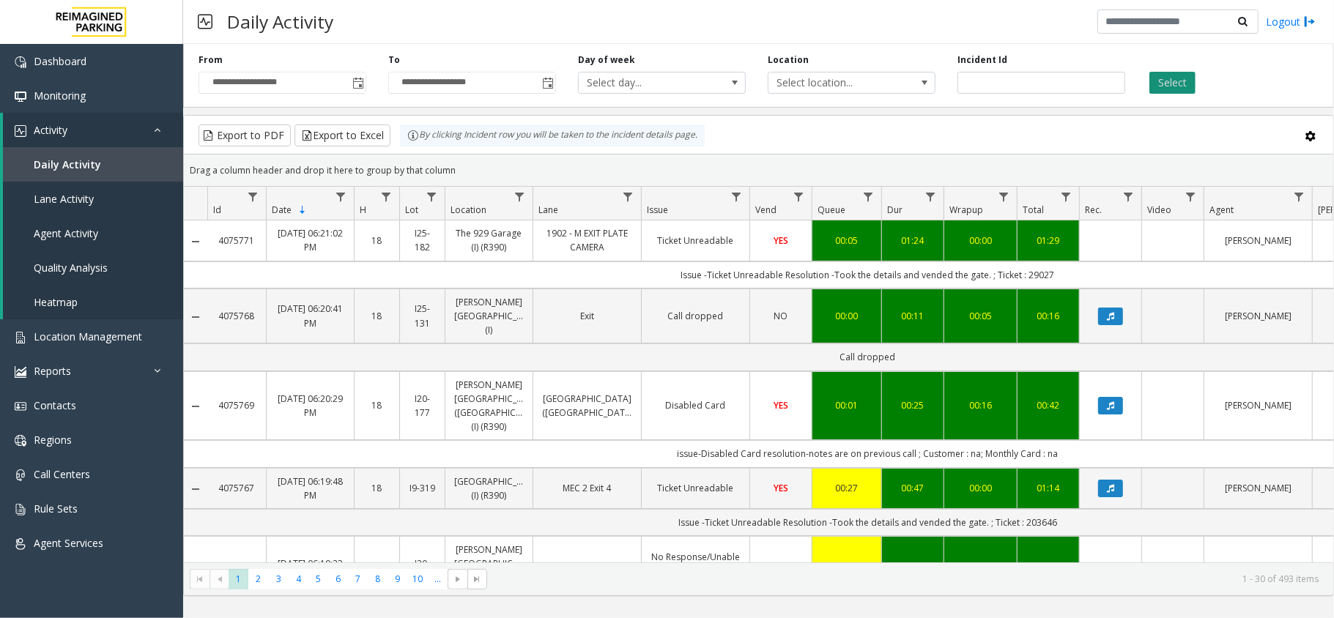
click at [1179, 86] on button "Select" at bounding box center [1173, 83] width 46 height 22
click at [1170, 84] on button "Select" at bounding box center [1173, 83] width 46 height 22
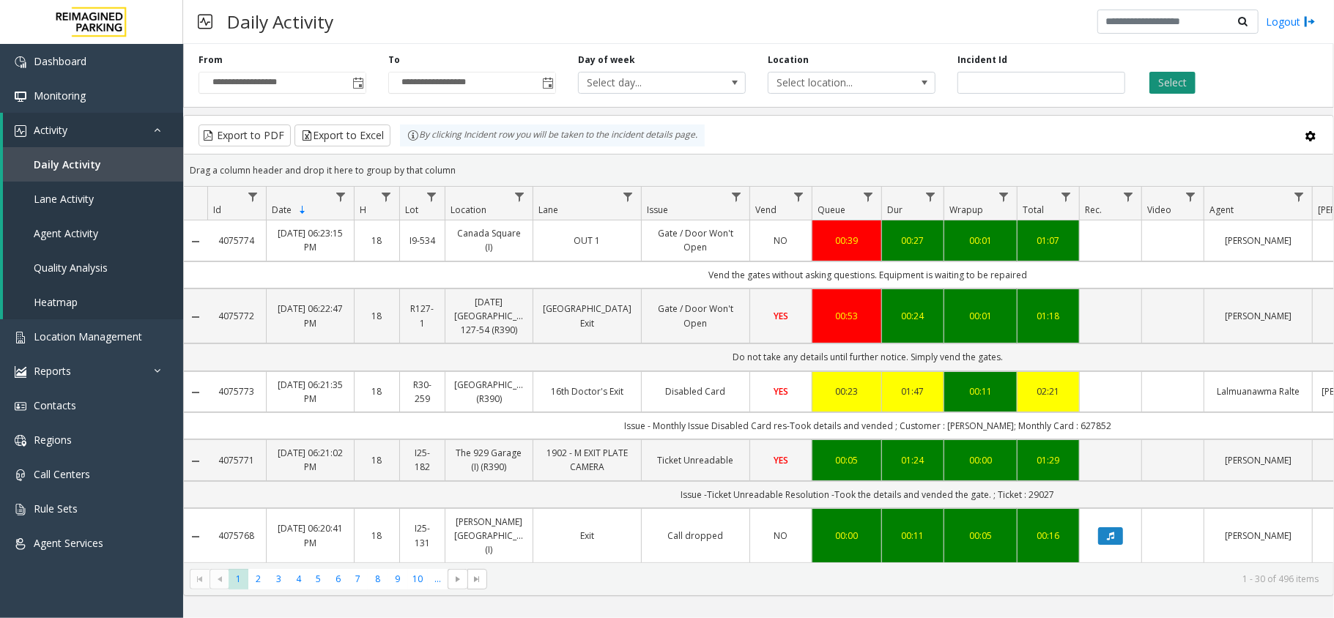
click at [1182, 86] on button "Select" at bounding box center [1173, 83] width 46 height 22
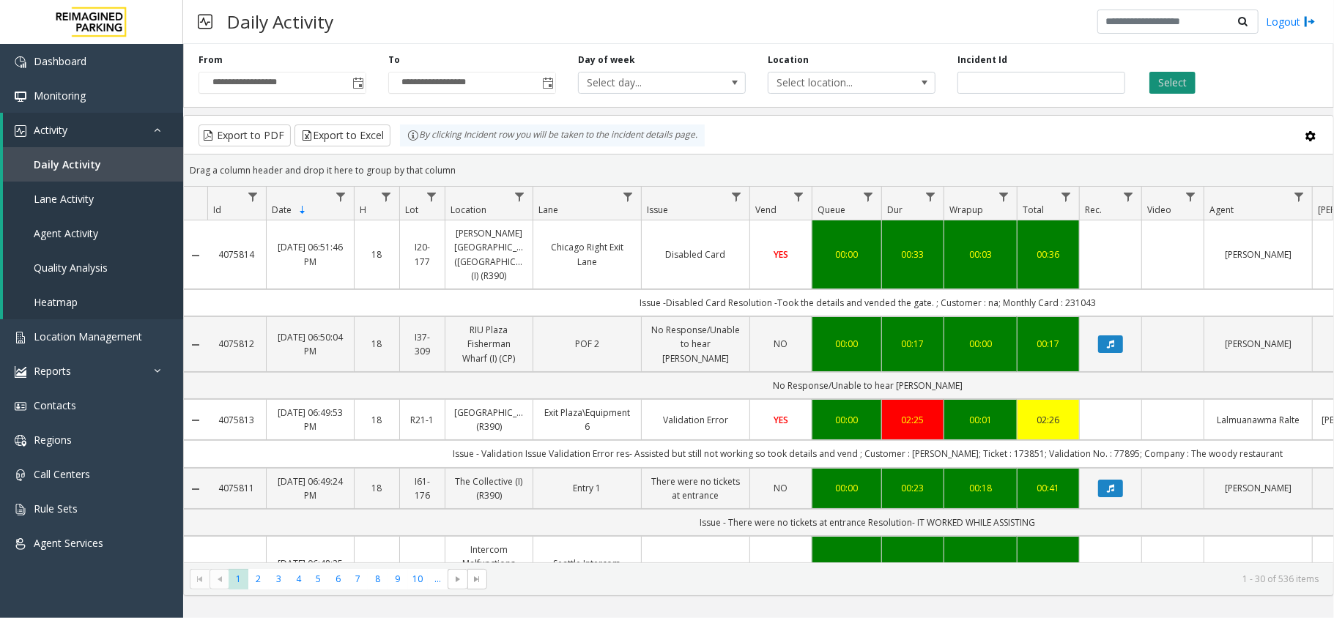
click at [1183, 72] on button "Select" at bounding box center [1173, 83] width 46 height 22
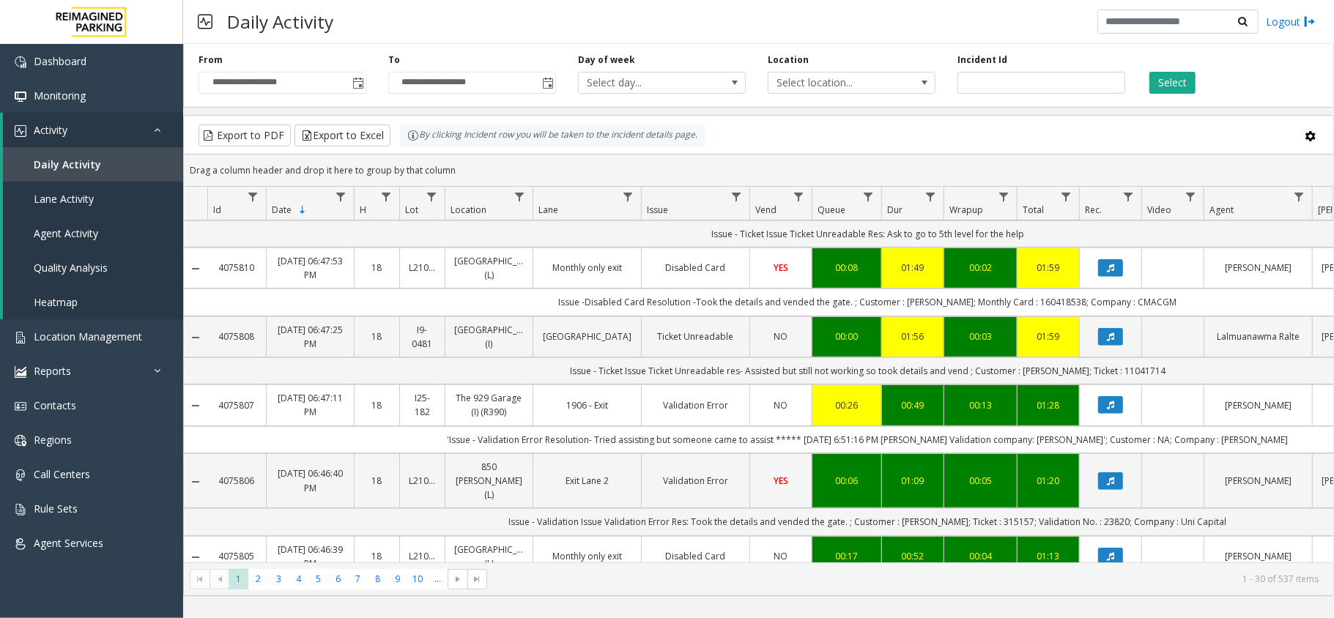
scroll to position [488, 0]
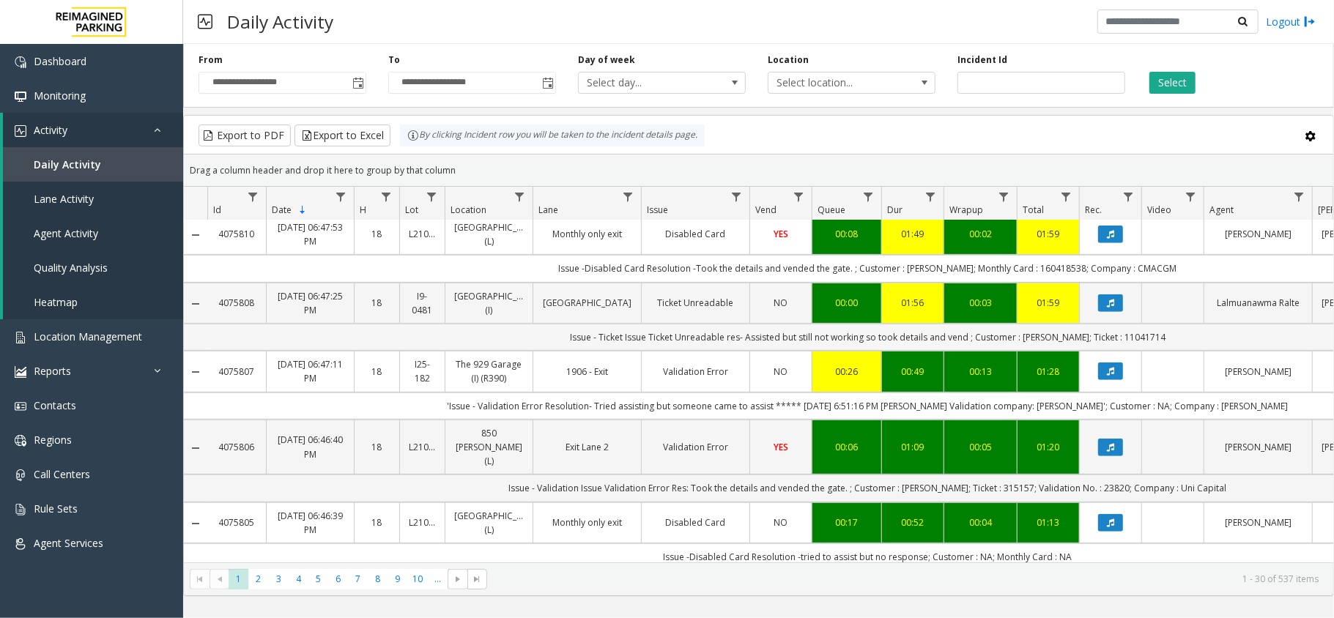
click at [1150, 351] on td "Issue - Ticket Issue Ticket Unreadable res- Assisted but still not working so t…" at bounding box center [867, 337] width 1321 height 27
copy td "11041714"
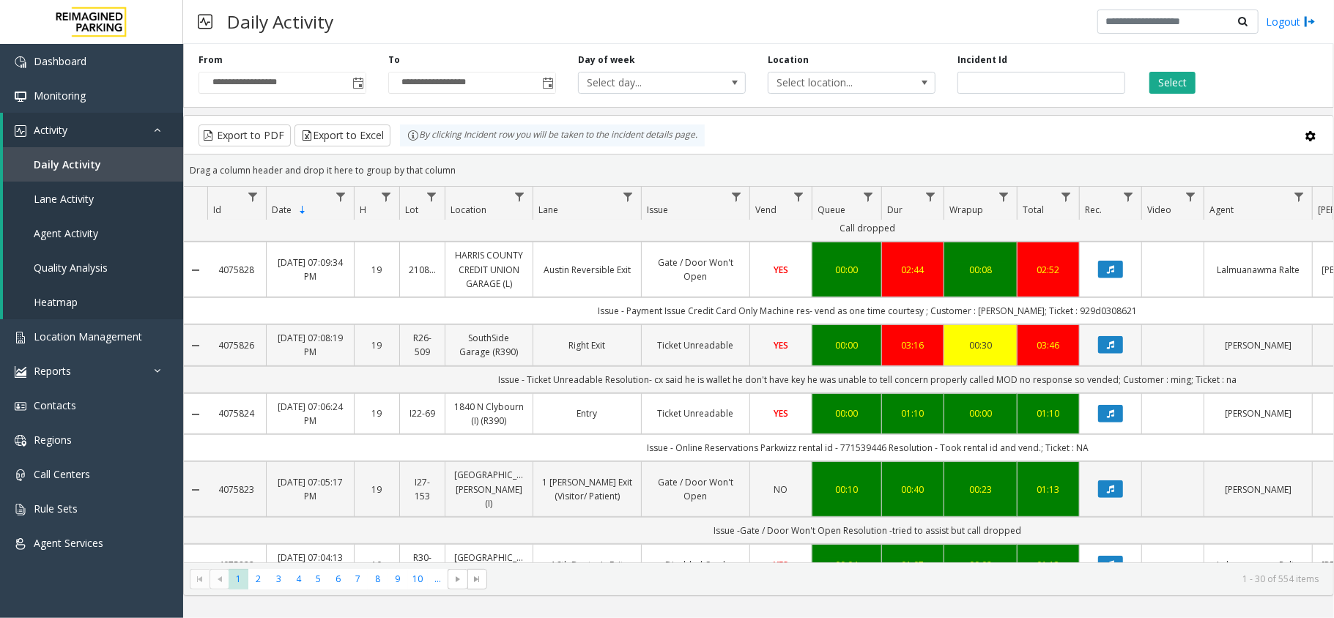
scroll to position [0, 0]
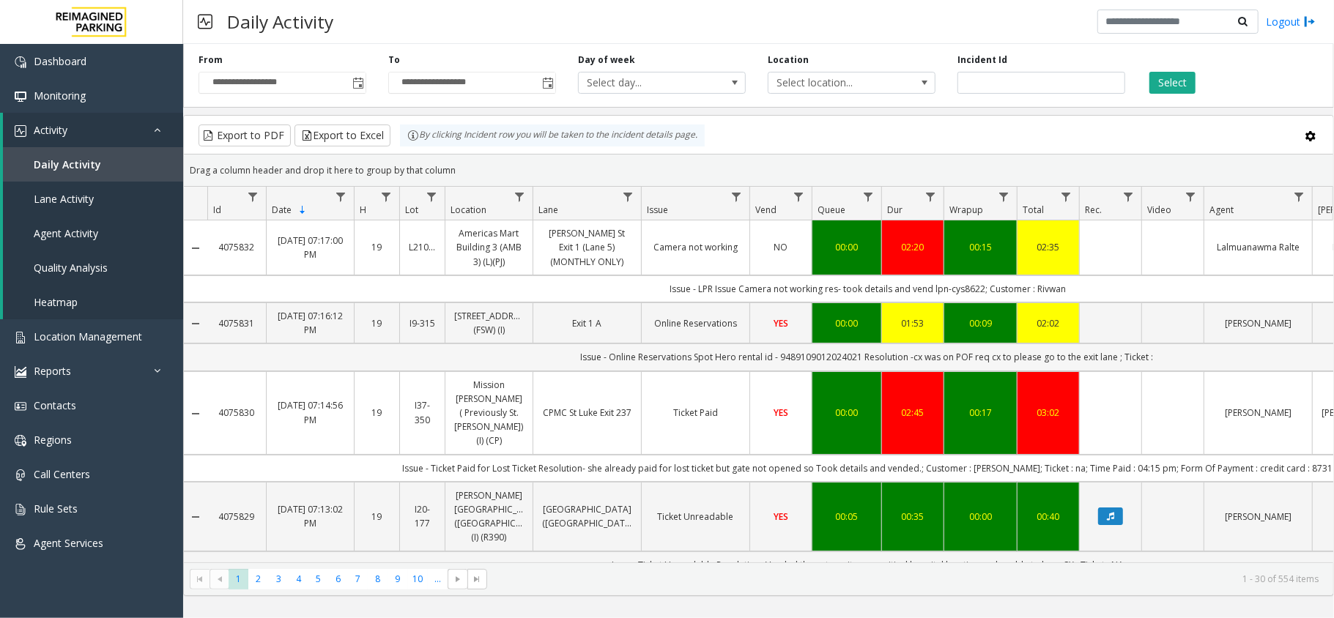
click at [828, 358] on td "Issue - Online Reservations Spot Hero rental id - 9489109012024021 Resolution -…" at bounding box center [867, 357] width 1321 height 27
copy td "9489109012024021"
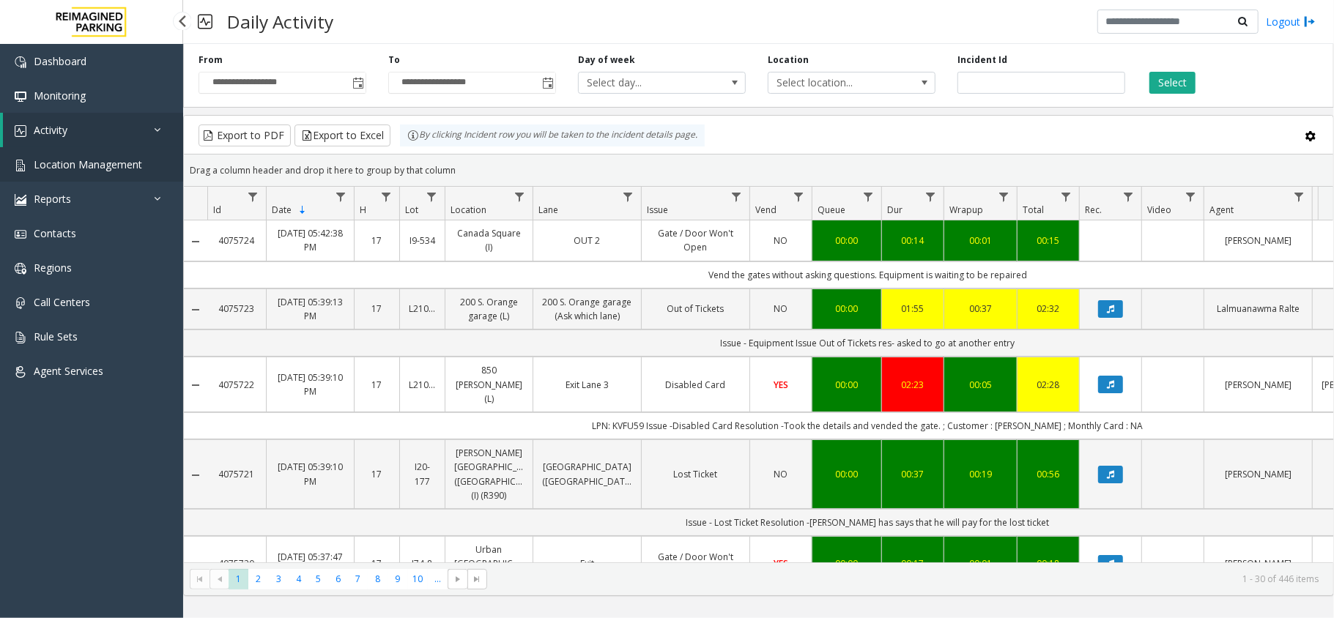
click at [154, 161] on link "Location Management" at bounding box center [91, 164] width 183 height 34
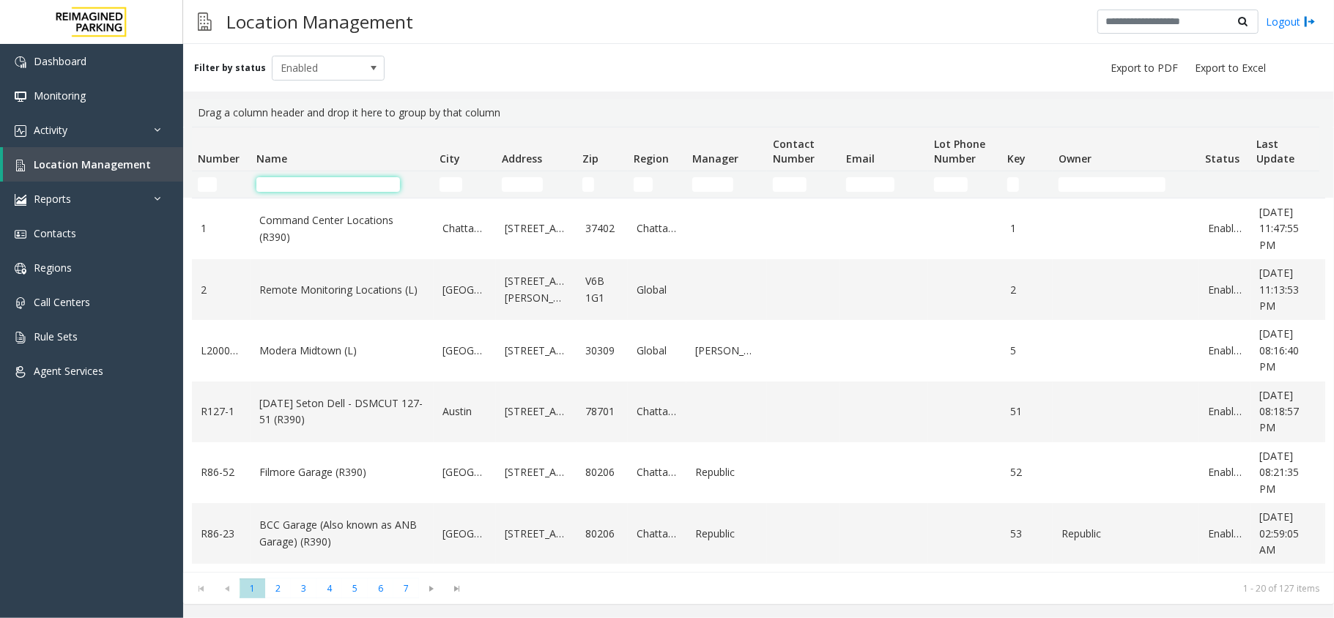
click at [340, 188] on input "Name Filter" at bounding box center [328, 184] width 144 height 15
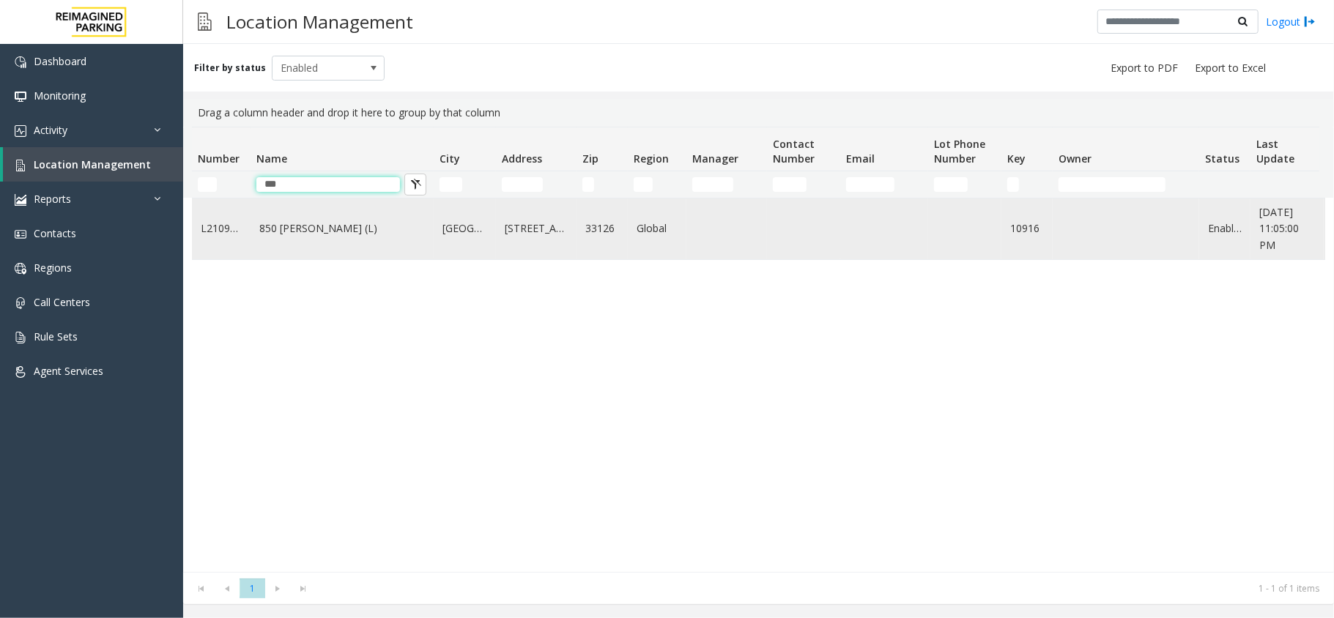
type input "***"
click at [352, 224] on link "850 [PERSON_NAME] (L)" at bounding box center [342, 229] width 166 height 16
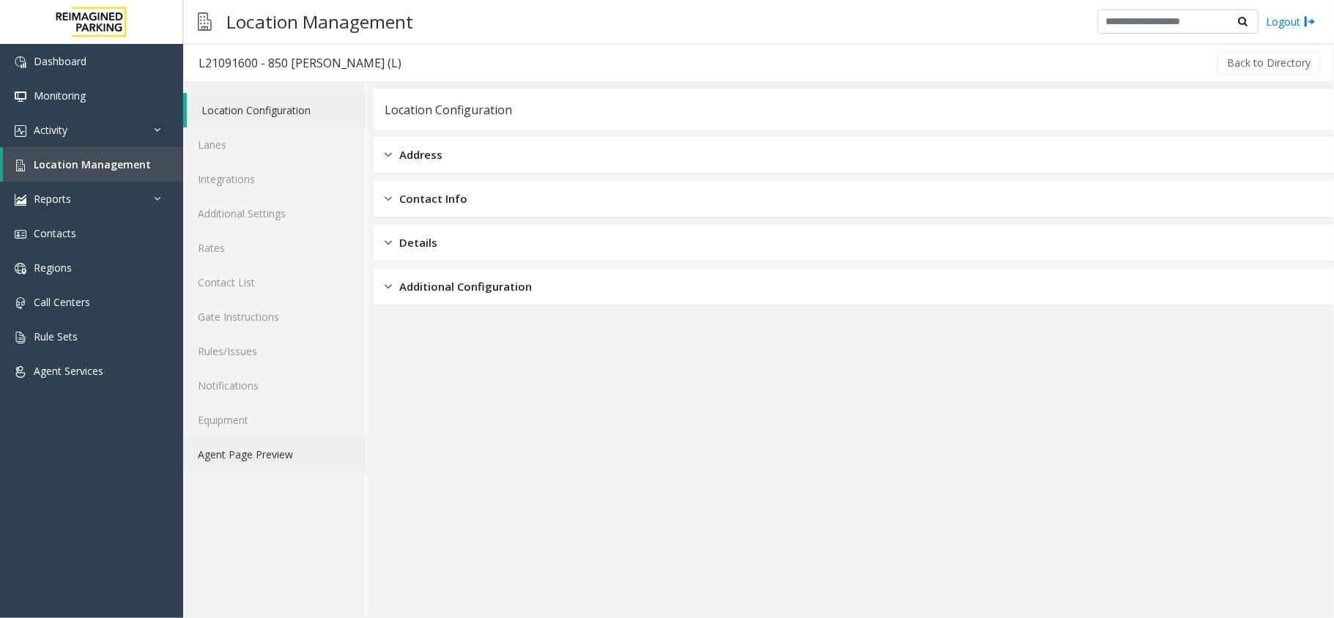
click at [273, 440] on link "Agent Page Preview" at bounding box center [274, 454] width 182 height 34
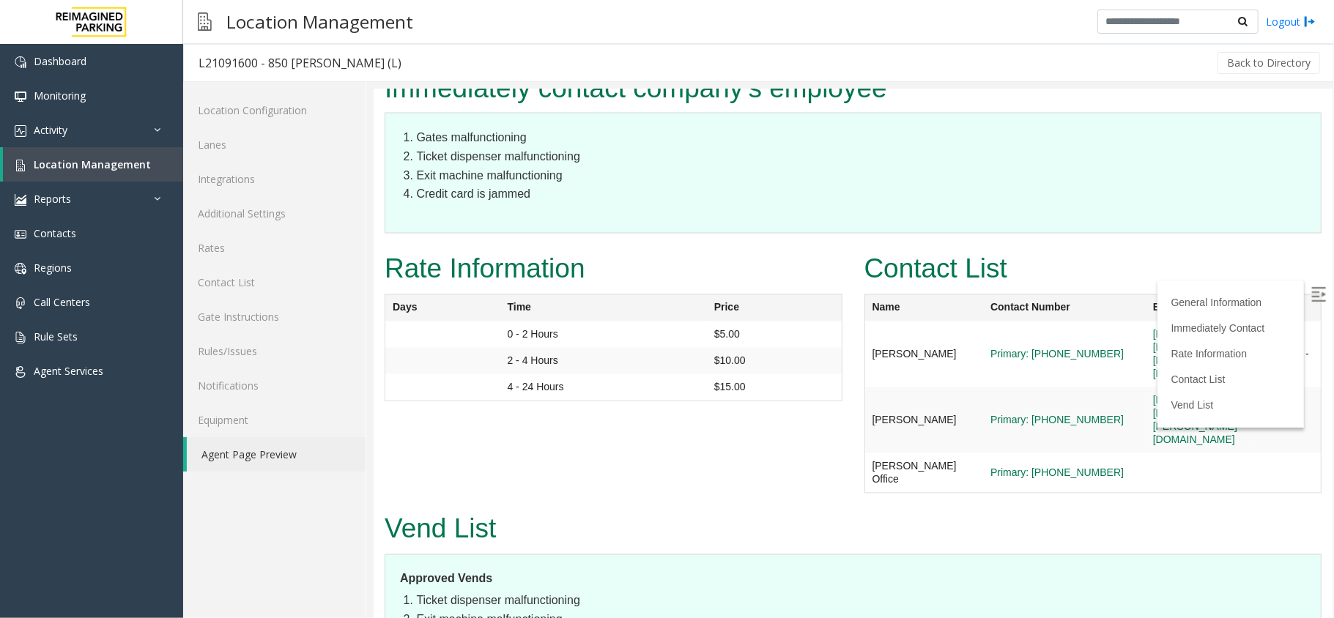
scroll to position [1958, 0]
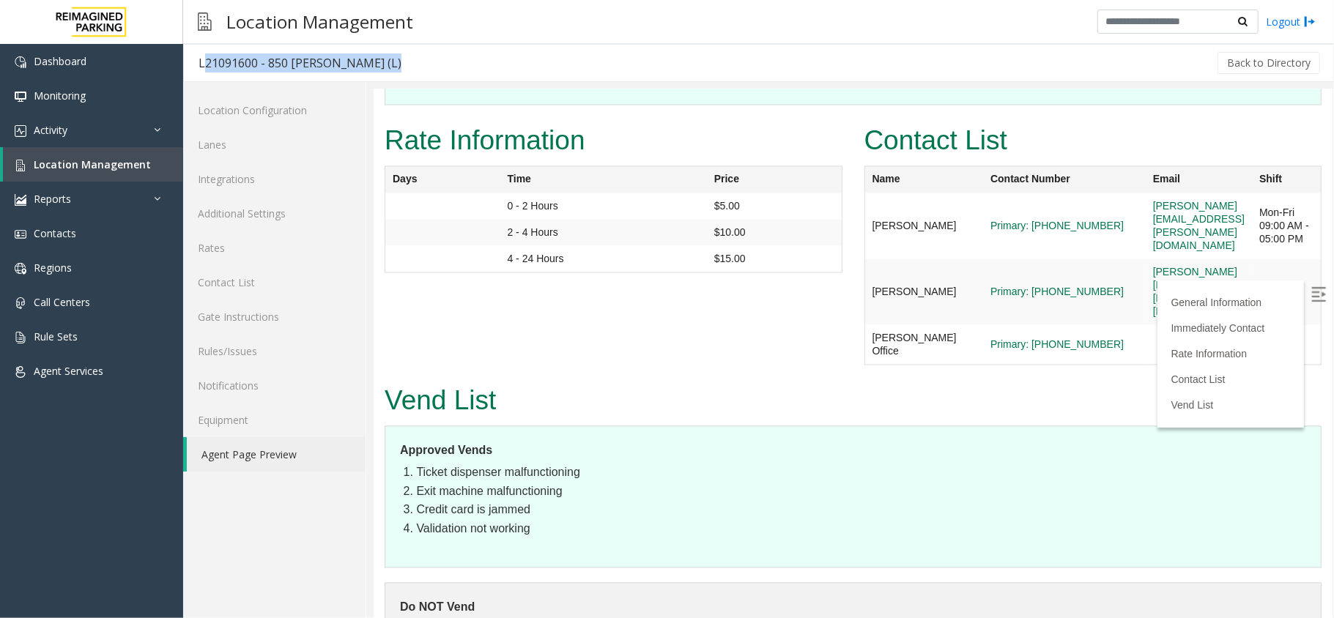
drag, startPoint x: 405, startPoint y: 65, endPoint x: 191, endPoint y: 54, distance: 214.3
click at [191, 54] on div "L21091600 - 850 [PERSON_NAME] (L) Back to Directory" at bounding box center [758, 63] width 1151 height 38
copy div "L21091600 - 850 [PERSON_NAME] (L)"
click at [106, 173] on link "Location Management" at bounding box center [93, 164] width 180 height 34
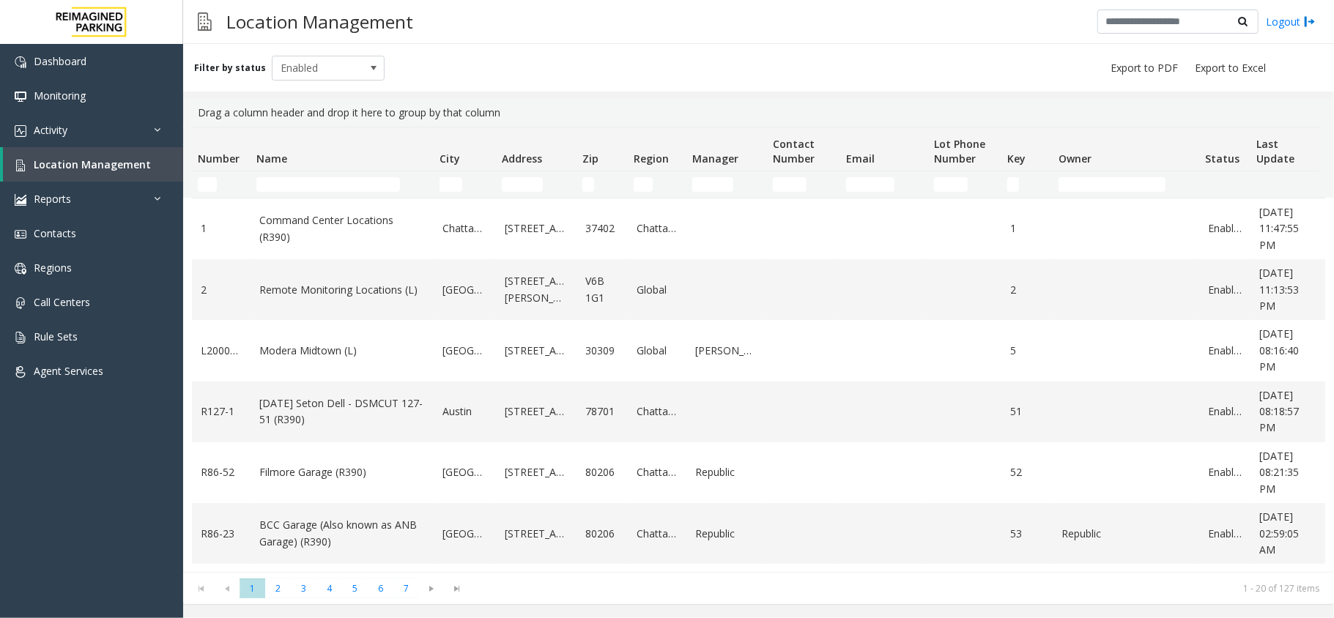
drag, startPoint x: 788, startPoint y: 259, endPoint x: 605, endPoint y: 12, distance: 306.9
click at [680, 148] on div "Number Name City Address Zip Region Manager Contact Number Email Lot Phone Numb…" at bounding box center [758, 350] width 1151 height 446
click at [683, 69] on div "Filter by status Enabled" at bounding box center [758, 68] width 1151 height 48
click at [322, 186] on input "Name Filter" at bounding box center [328, 184] width 144 height 15
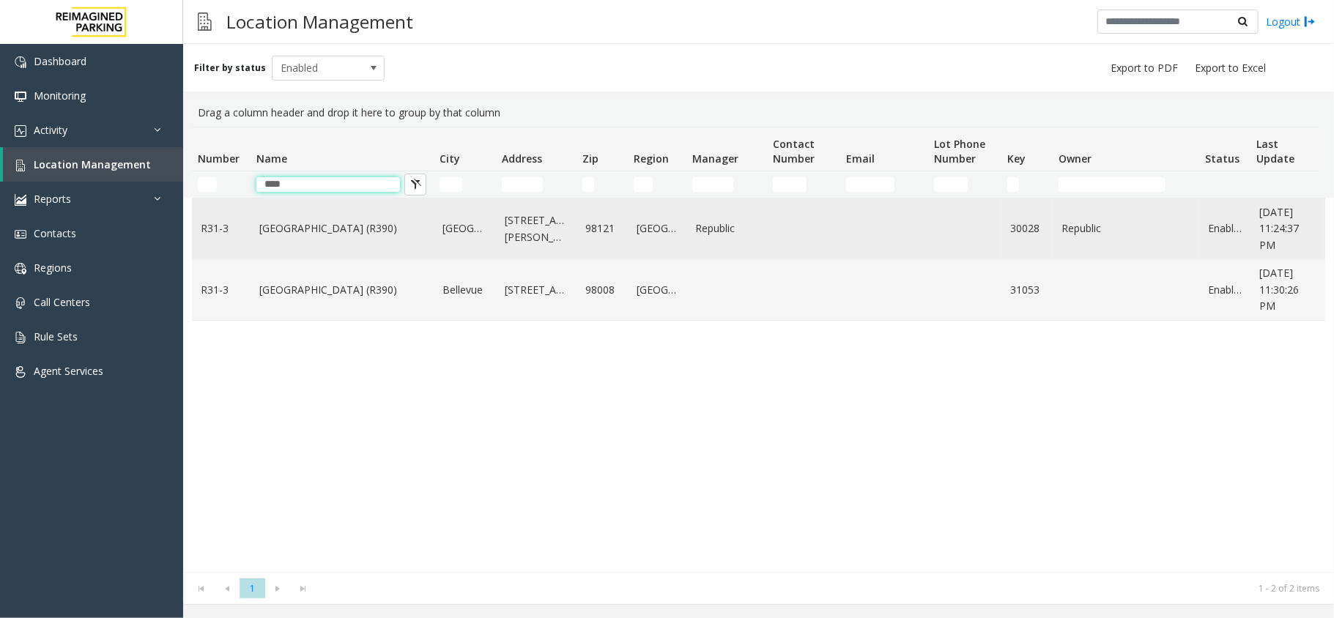
type input "****"
click at [333, 235] on link "[GEOGRAPHIC_DATA] (R390)" at bounding box center [342, 229] width 166 height 16
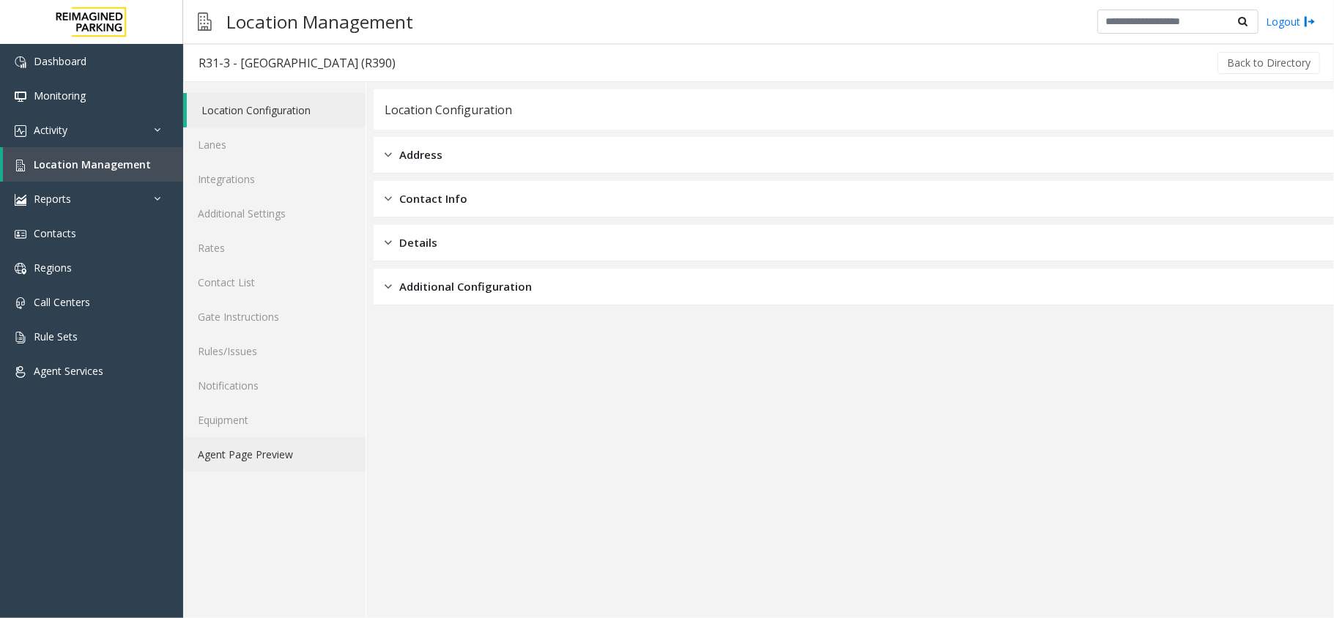
click at [267, 461] on link "Agent Page Preview" at bounding box center [274, 454] width 182 height 34
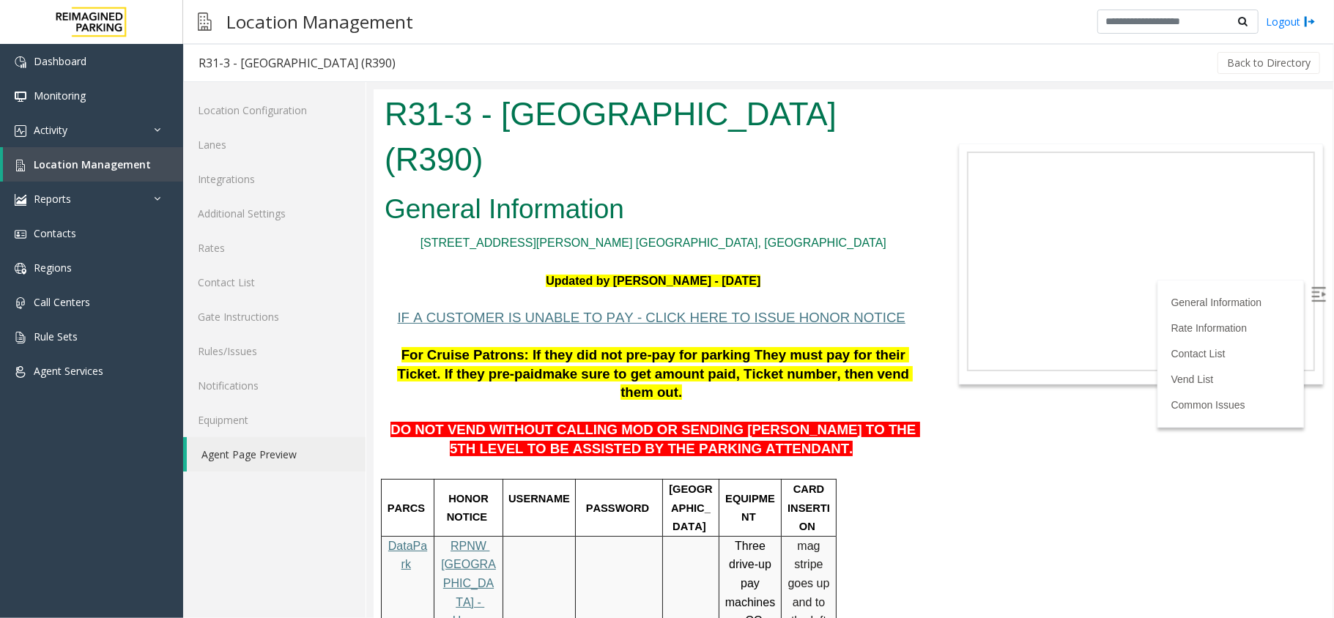
click at [1311, 298] on img at bounding box center [1318, 294] width 15 height 15
drag, startPoint x: 753, startPoint y: 385, endPoint x: 811, endPoint y: 363, distance: 62.9
click at [811, 421] on span "DO NOT VEND WITHOUT CALLING MOD OR SENDING PARKER TO THE 5TH LEVEL TO BE ASSIST…" at bounding box center [654, 438] width 529 height 34
click at [779, 421] on span "DO NOT VEND WITHOUT CALLING MOD OR SENDING PARKER TO THE 5TH LEVEL TO BE ASSIST…" at bounding box center [654, 438] width 529 height 34
drag, startPoint x: 797, startPoint y: 366, endPoint x: 806, endPoint y: 394, distance: 29.9
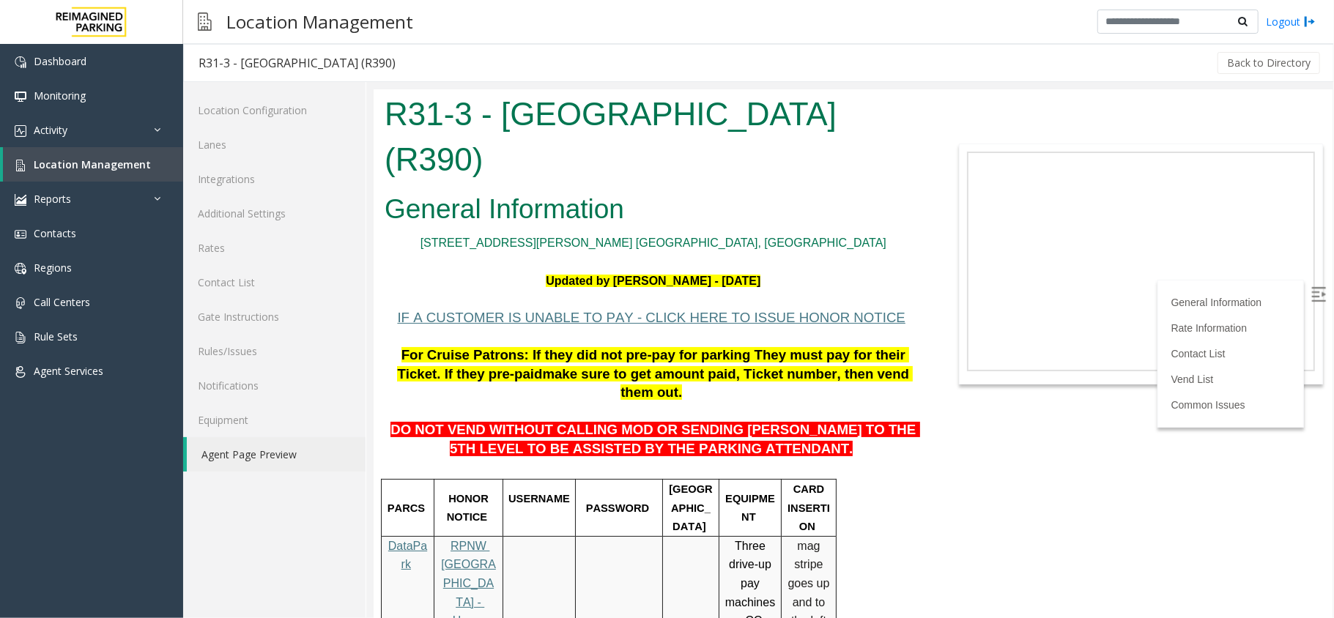
click at [806, 402] on p "DO NOT VEND WITHOUT CALLING MOD OR SENDING PARKER TO THE 5TH LEVEL TO BE ASSIST…" at bounding box center [653, 430] width 538 height 56
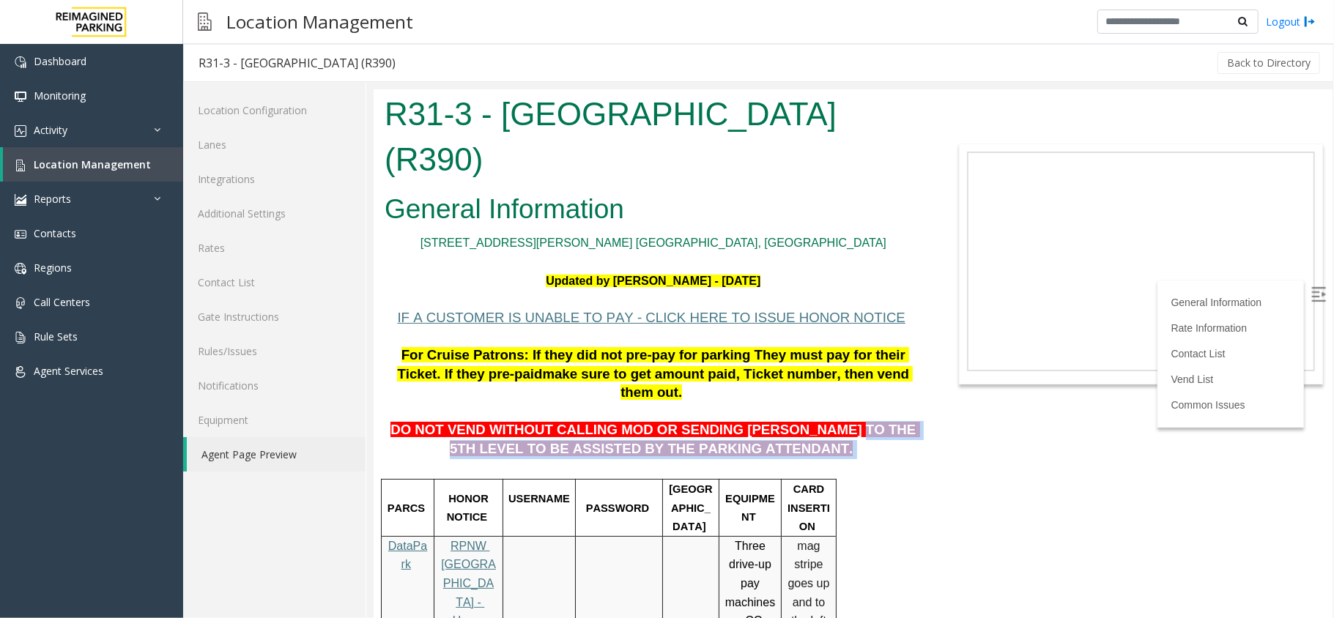
drag, startPoint x: 801, startPoint y: 370, endPoint x: 801, endPoint y: 383, distance: 12.5
click at [801, 402] on p "DO NOT VEND WITHOUT CALLING MOD OR SENDING PARKER TO THE 5TH LEVEL TO BE ASSIST…" at bounding box center [653, 430] width 538 height 56
click at [853, 402] on p "DO NOT VEND WITHOUT CALLING MOD OR SENDING PARKER TO THE 5TH LEVEL TO BE ASSIST…" at bounding box center [653, 430] width 538 height 56
